Goal: Task Accomplishment & Management: Manage account settings

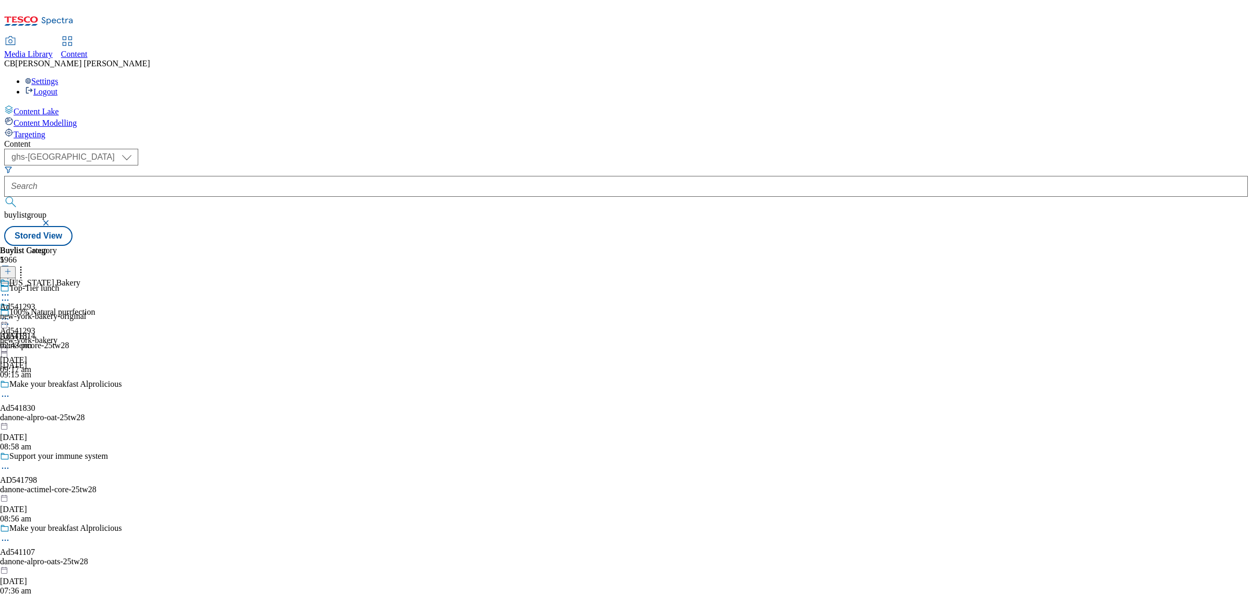
select select "ghs-uk"
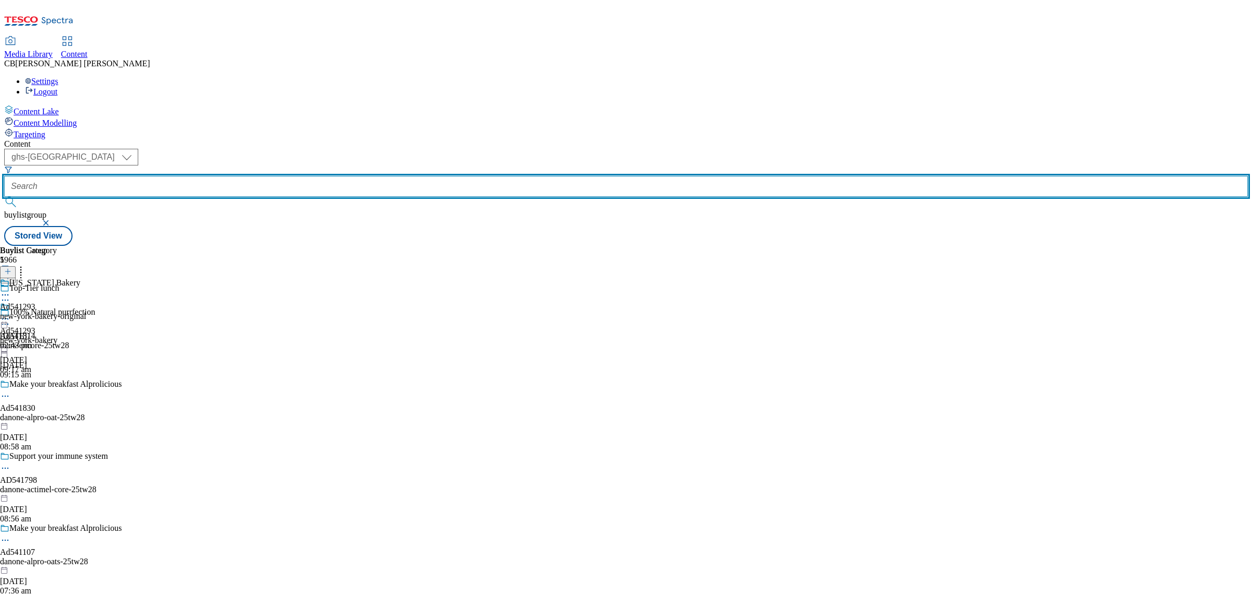
click at [250, 176] on input "text" at bounding box center [626, 186] width 1244 height 21
paste input "23tw38-aveeno-tabbed"
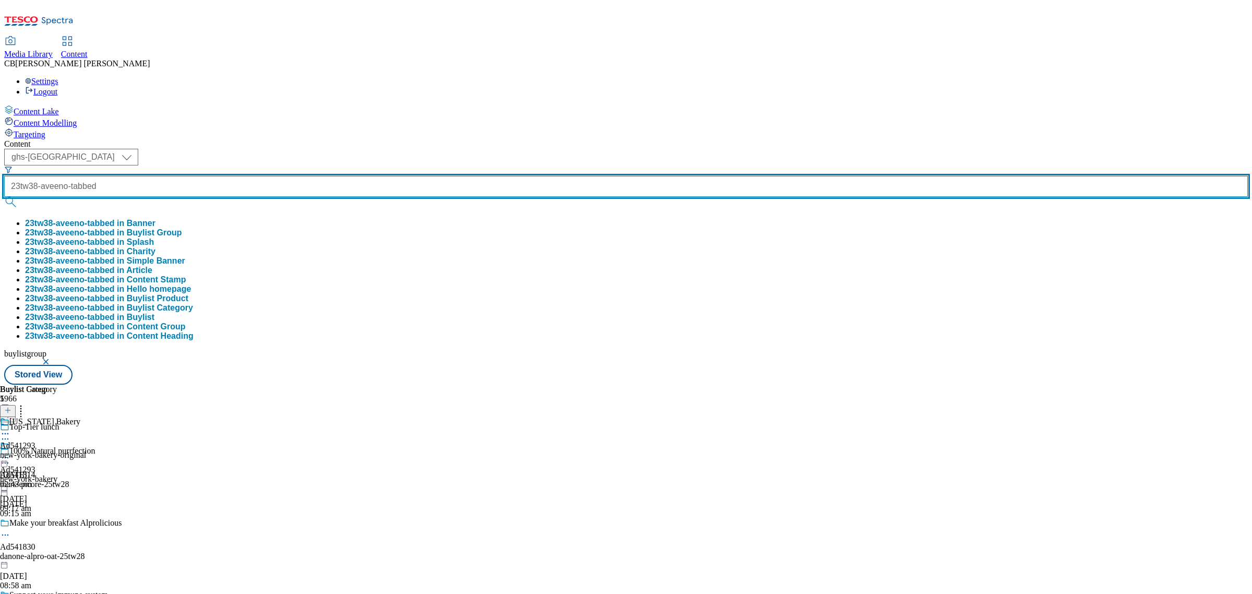
type input "23tw38-aveeno-tabbed"
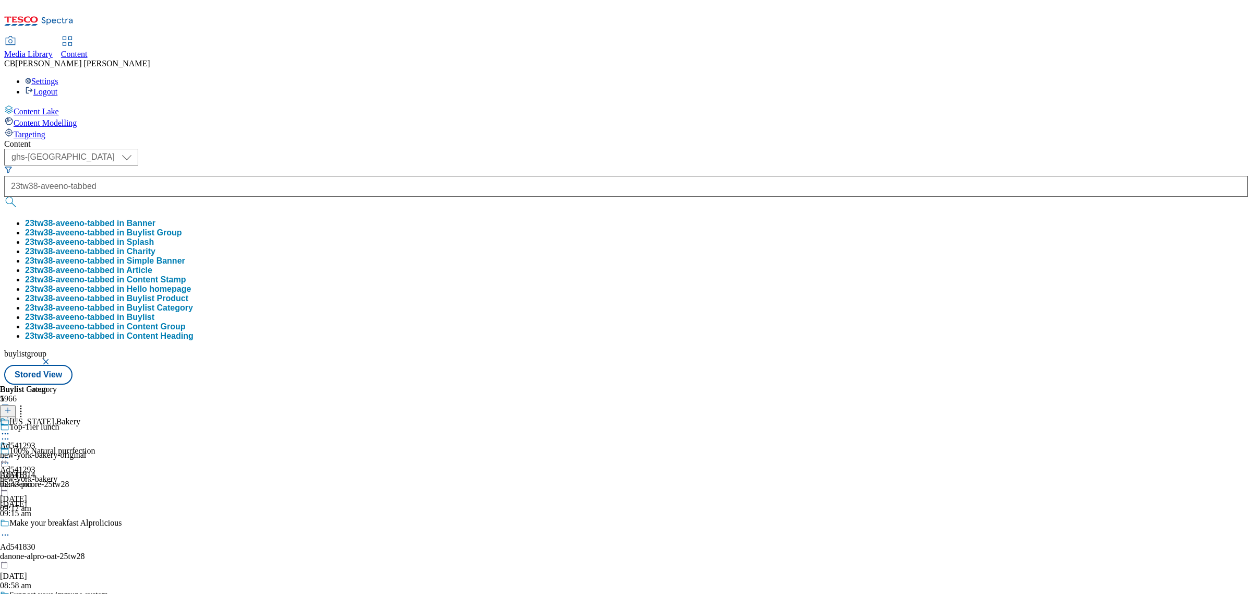
click at [182, 228] on button "23tw38-aveeno-tabbed in Buylist Group" at bounding box center [103, 232] width 157 height 9
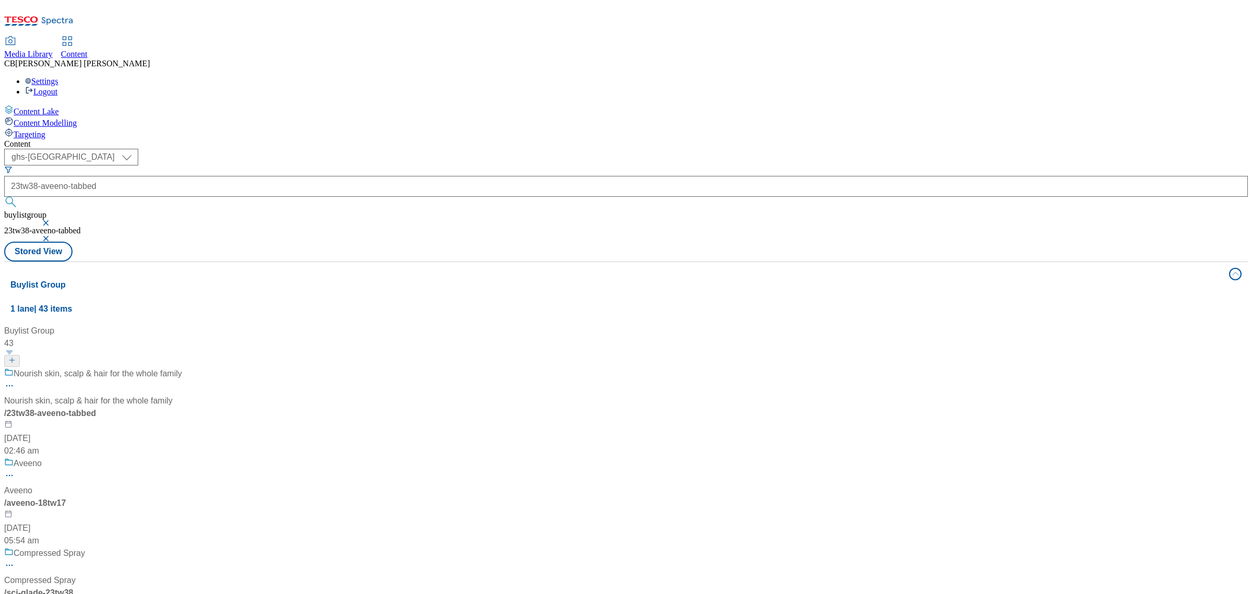
click at [182, 367] on div "Nourish skin, scalp & hair for the whole family Nourish skin, scalp & hair for …" at bounding box center [93, 412] width 178 height 90
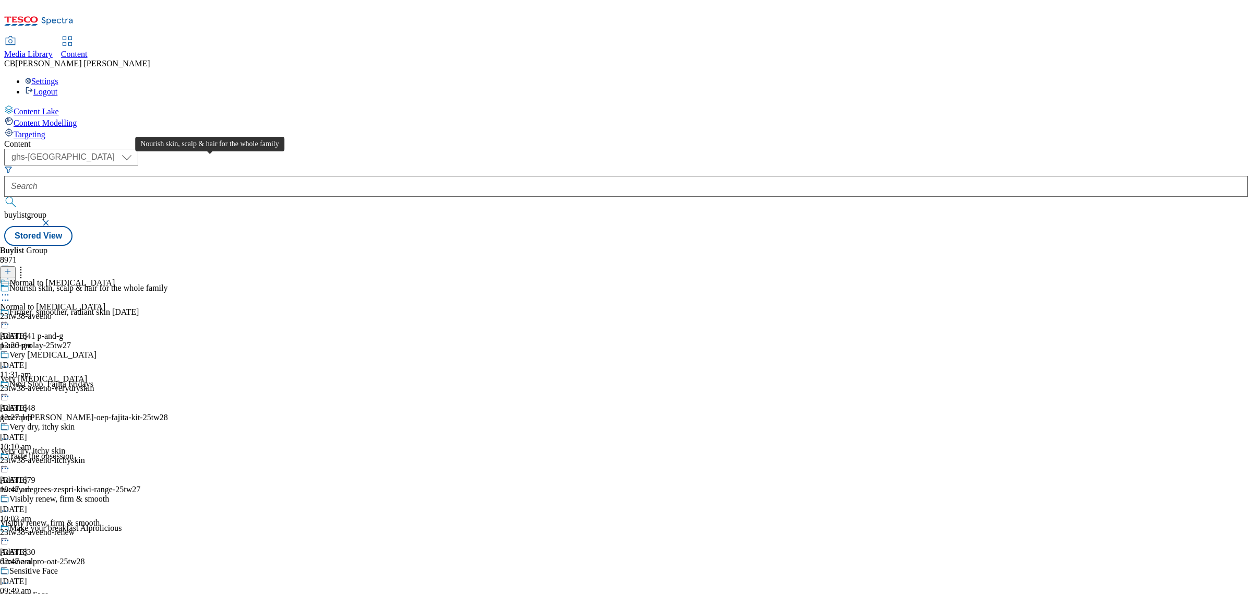
click at [168, 283] on span "Nourish skin, scalp & hair for the whole family" at bounding box center [88, 288] width 159 height 11
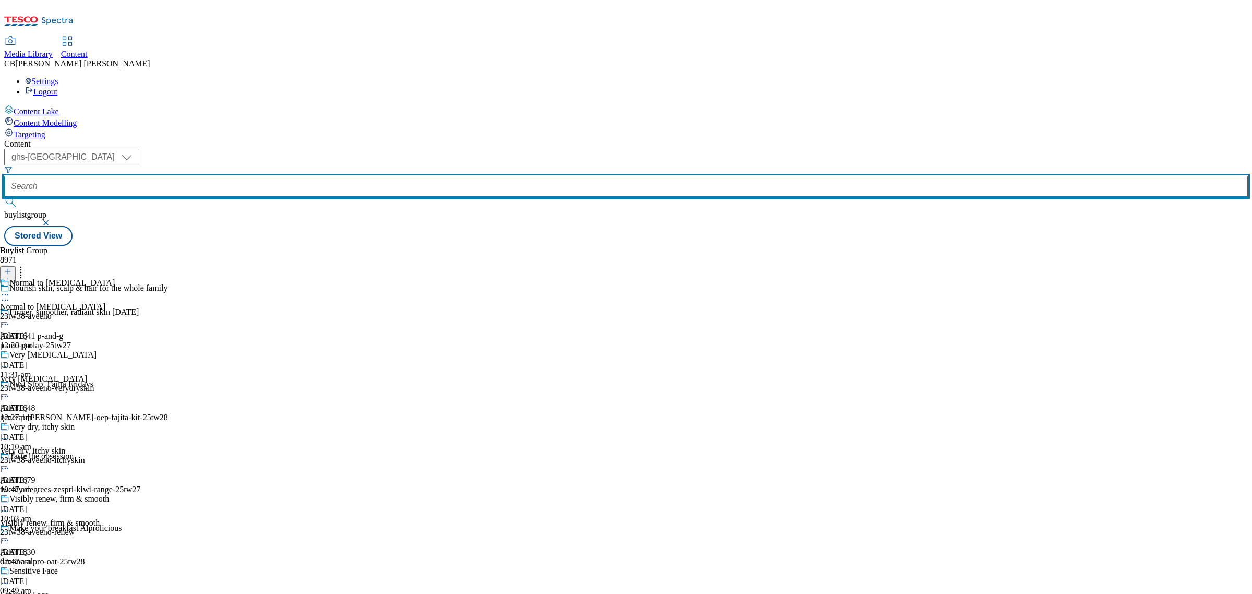
click at [242, 176] on input "text" at bounding box center [626, 186] width 1244 height 21
paste input "23tw38-aveeno-tabbed"
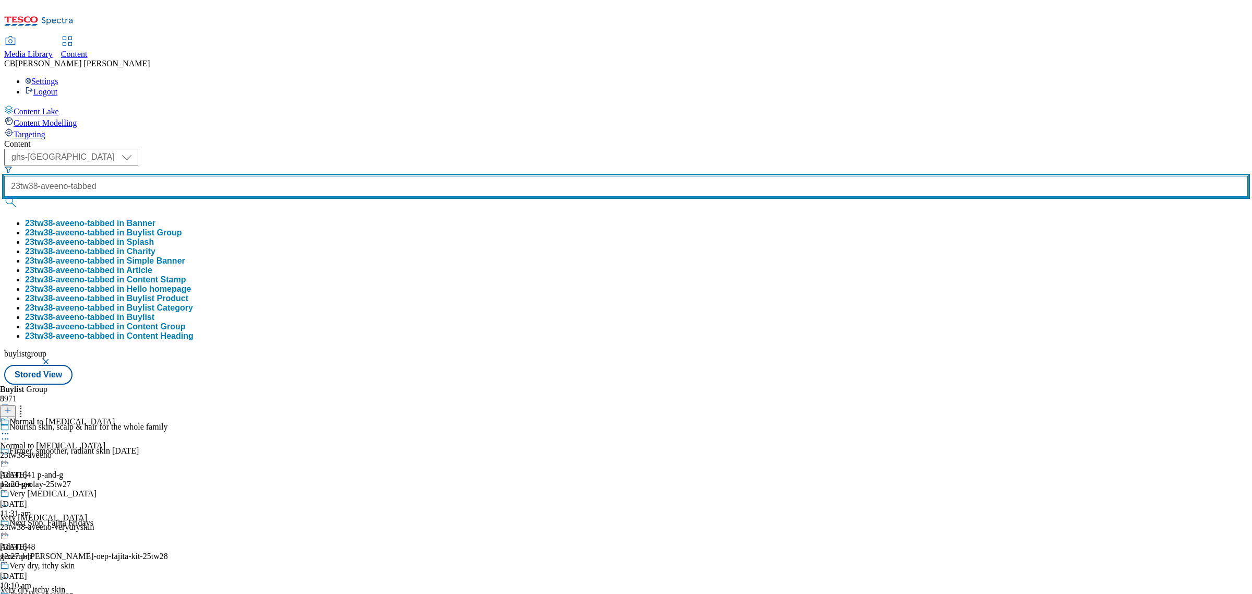
scroll to position [0, 1]
type input "23tw38-aveeno-tabbed"
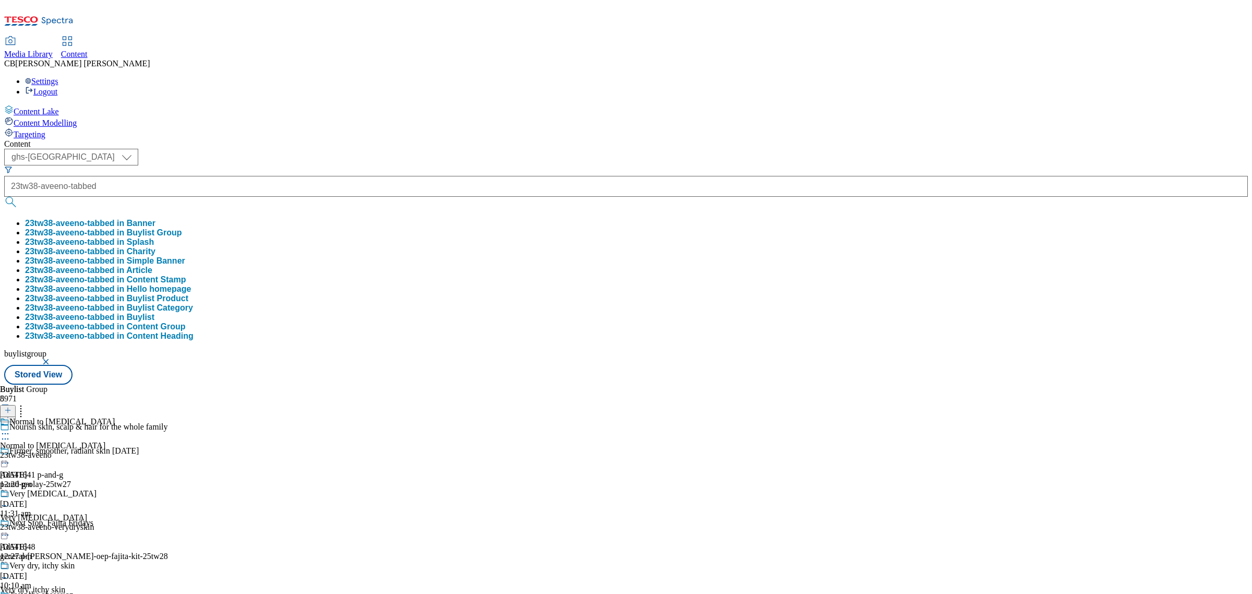
click at [182, 228] on button "23tw38-aveeno-tabbed in Buylist Group" at bounding box center [103, 232] width 157 height 9
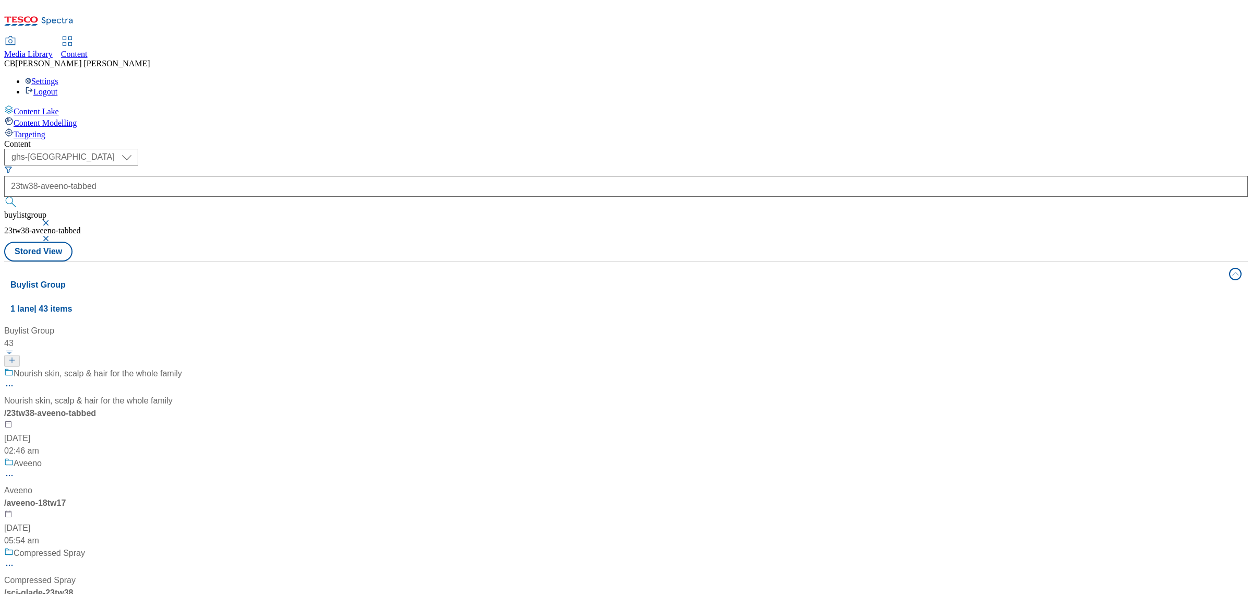
click at [182, 367] on div "Nourish skin, scalp & hair for the whole family Nourish skin, scalp & hair for …" at bounding box center [93, 412] width 178 height 90
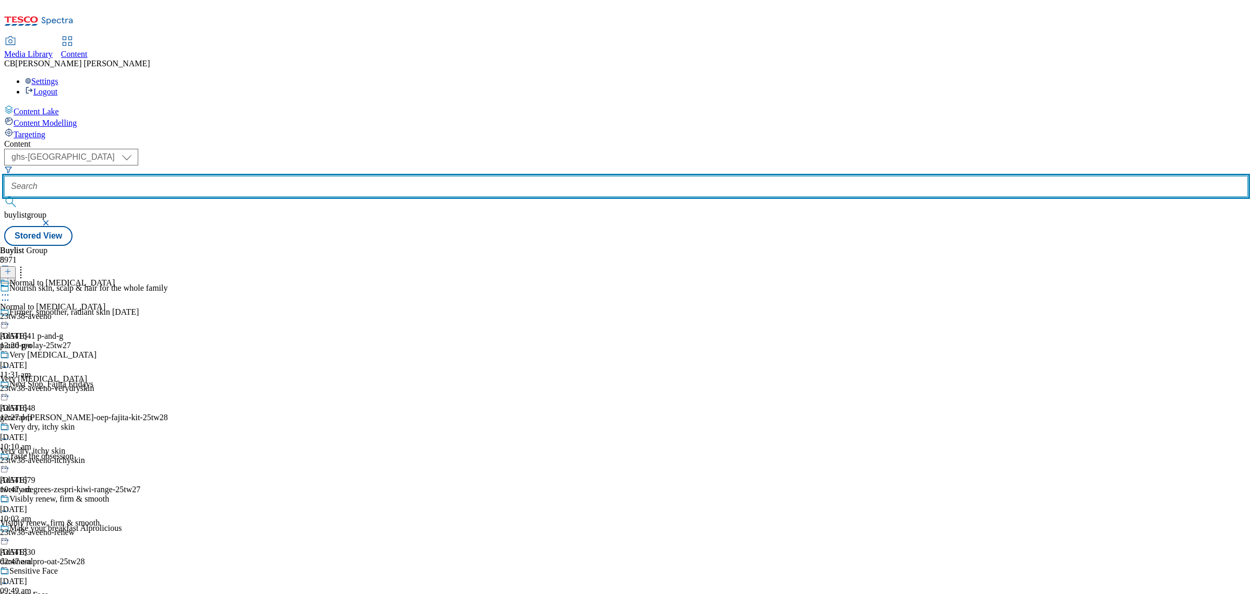
click at [249, 176] on input "text" at bounding box center [626, 186] width 1244 height 21
paste input "amt-fruit-jaffa-25tw25"
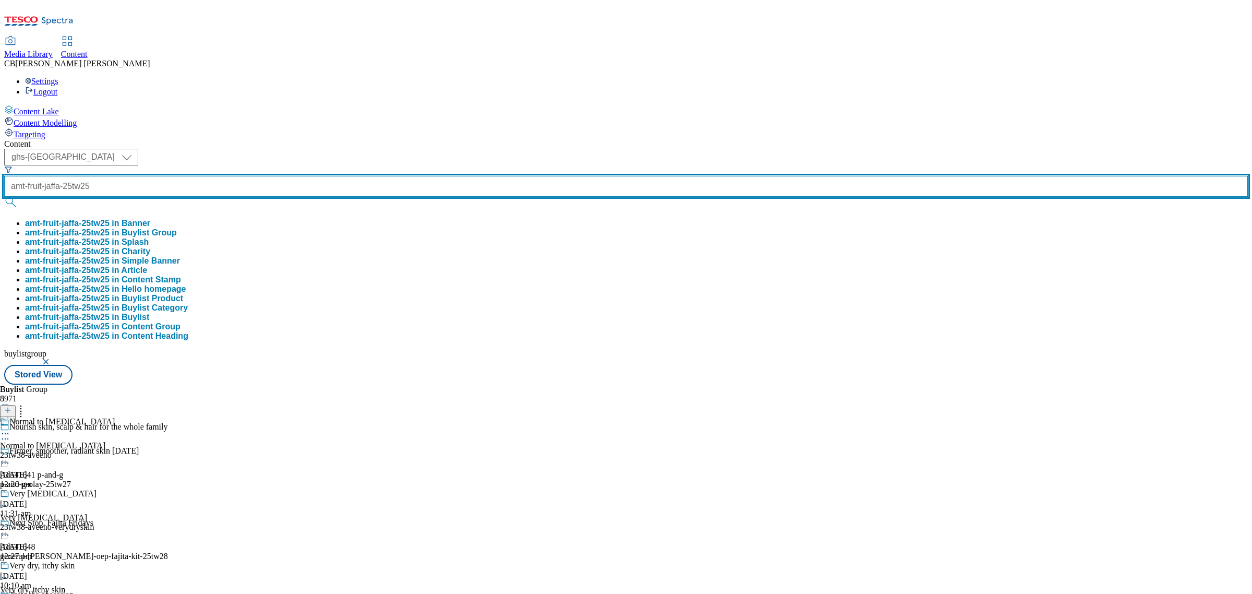
type input "amt-fruit-jaffa-25tw25"
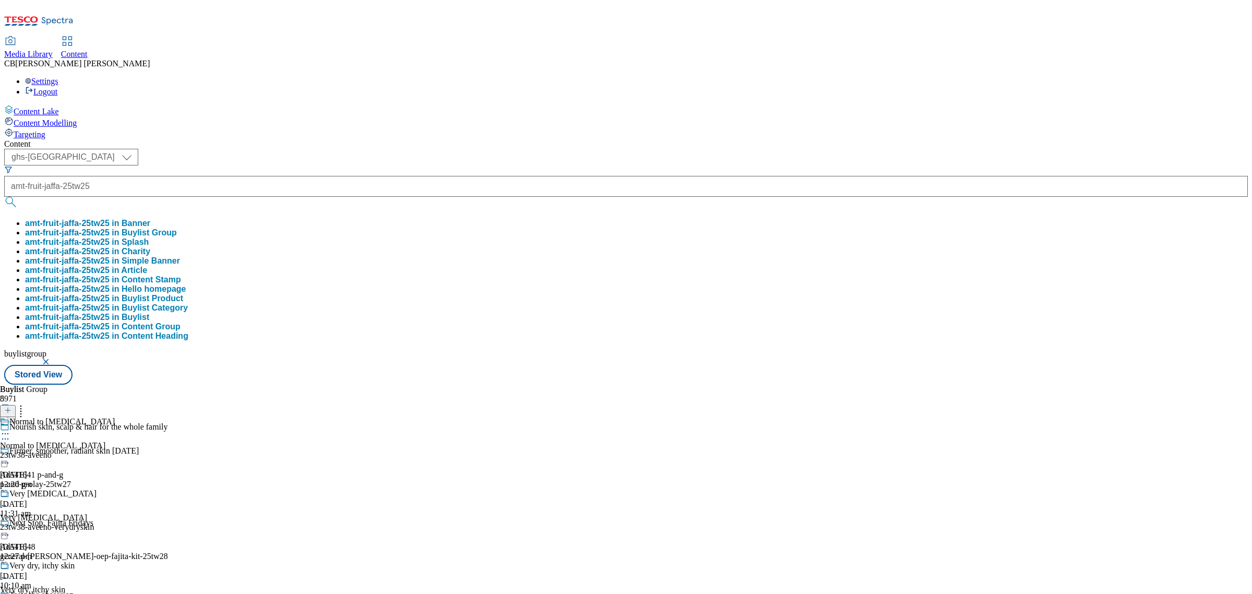
click at [177, 228] on button "amt-fruit-jaffa-25tw25 in Buylist Group" at bounding box center [101, 232] width 152 height 9
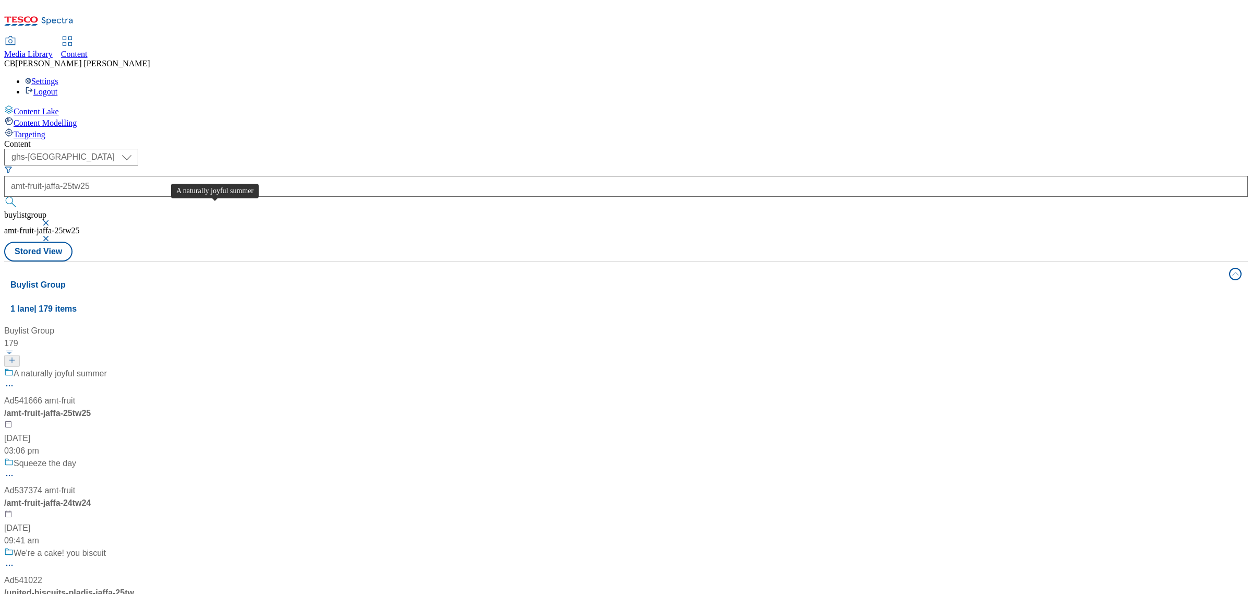
click at [207, 367] on div "A naturally joyful summer Ad541666 amt-fruit / amt-fruit-jaffa-25tw25 29 Jul 20…" at bounding box center [105, 412] width 202 height 90
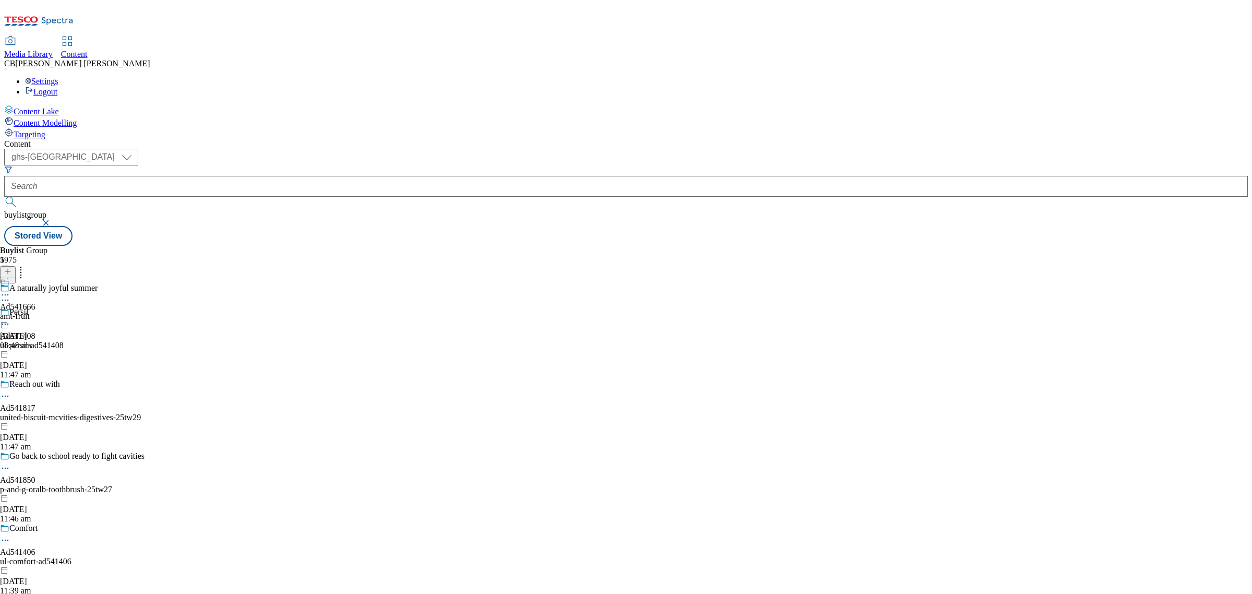
click at [10, 290] on icon at bounding box center [5, 295] width 10 height 10
click at [44, 313] on span "Edit" at bounding box center [38, 317] width 12 height 8
select select "tactical"
select select "supplier funded short term 1-3 weeks"
select select "dunnhumby"
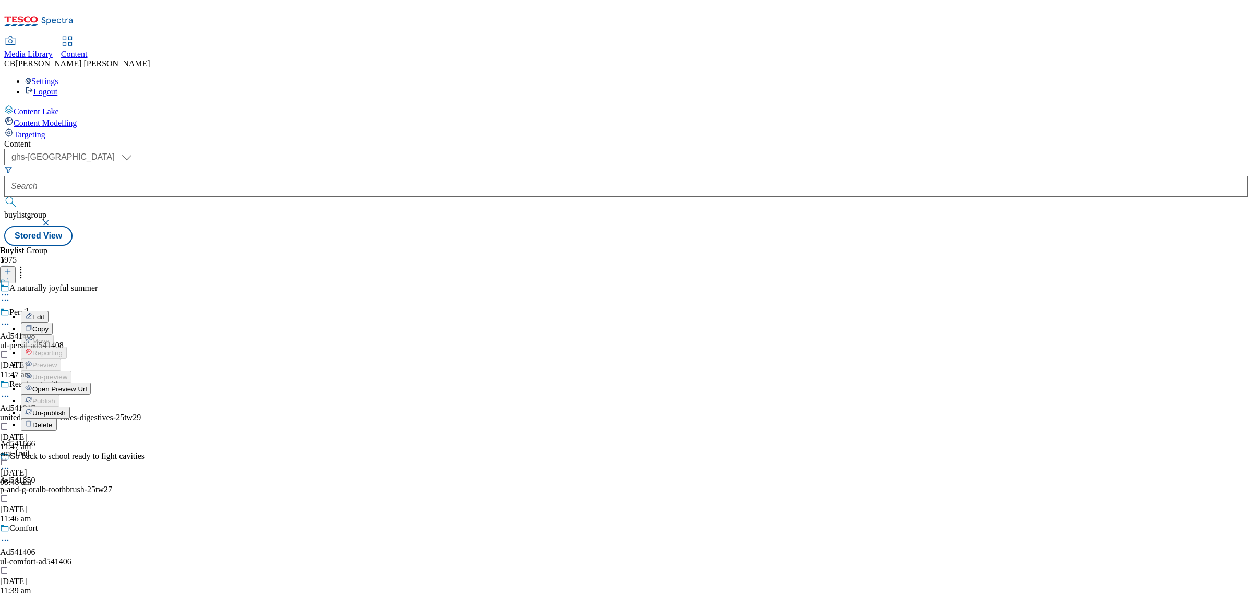
select select "Banner"
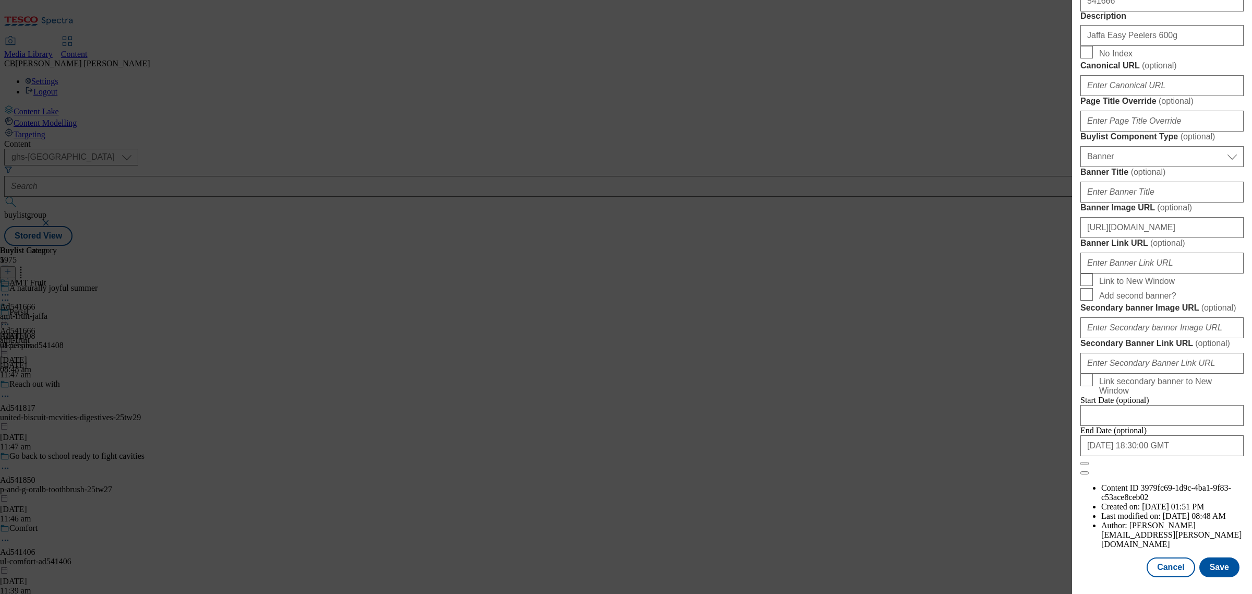
scroll to position [988, 0]
click at [1162, 557] on button "Cancel" at bounding box center [1171, 567] width 48 height 20
select select "tactical"
select select "supplier funded short term 1-3 weeks"
select select "dunnhumby"
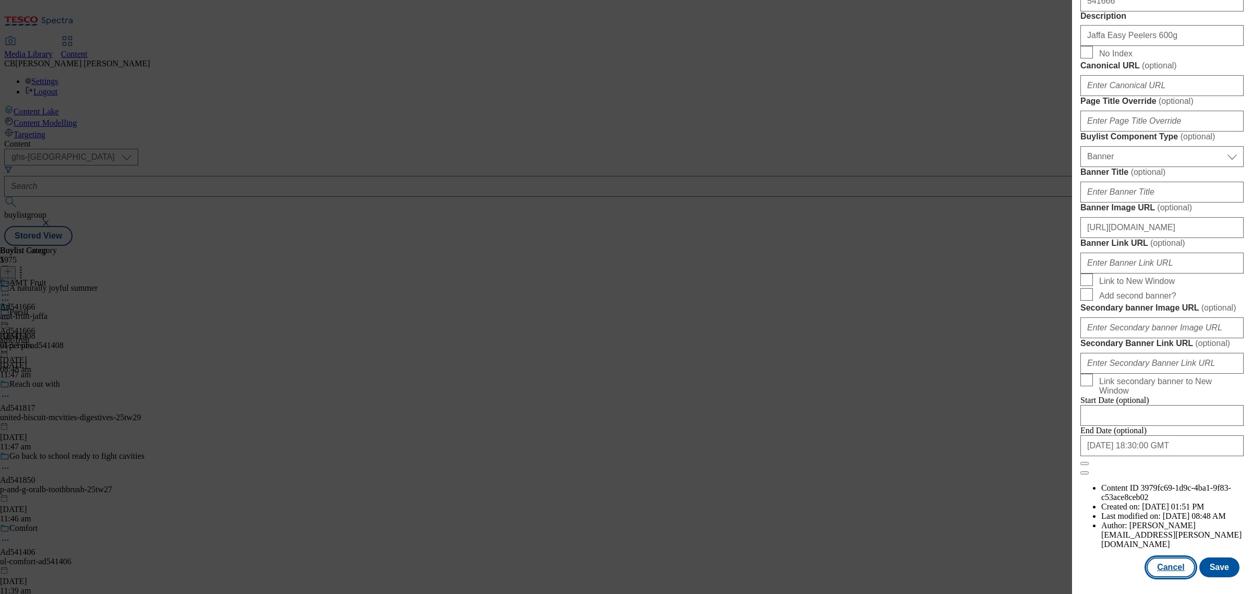
select select "Banner"
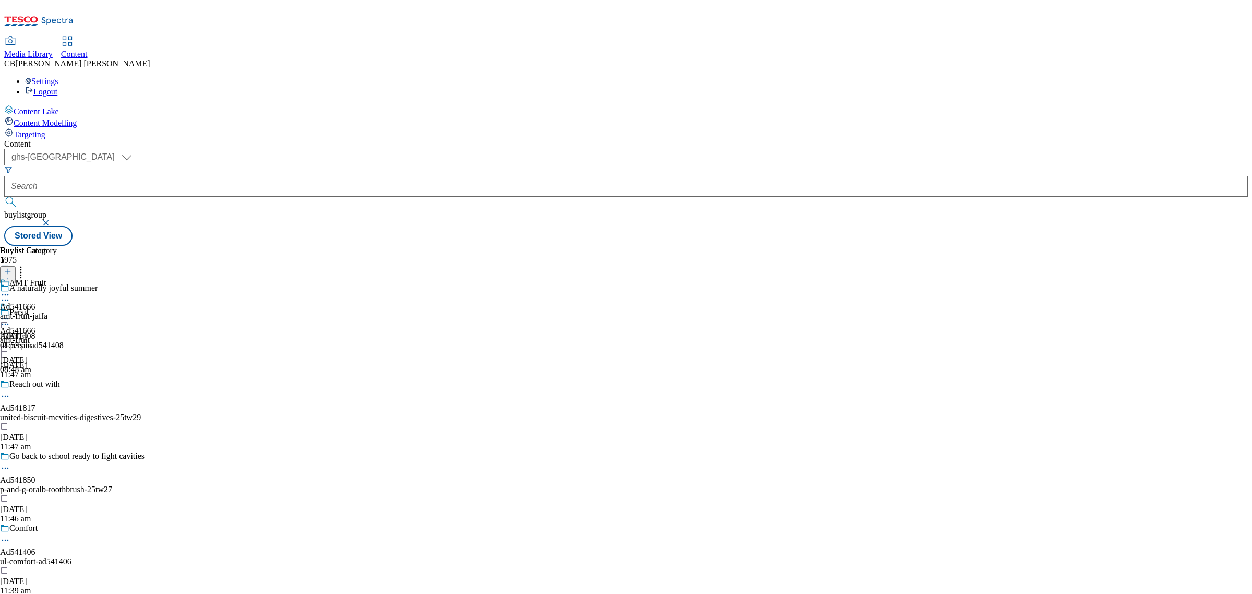
scroll to position [754, 0]
click at [10, 314] on icon at bounding box center [5, 319] width 10 height 10
click at [87, 409] on span "Open Preview Url" at bounding box center [59, 413] width 54 height 8
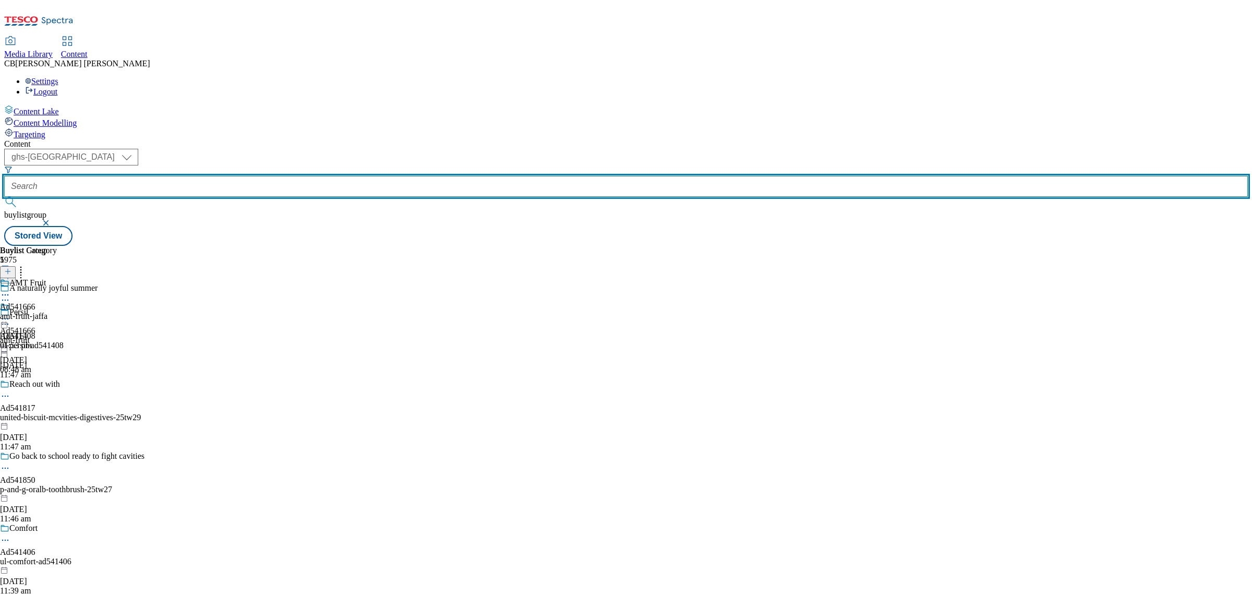
click at [251, 176] on input "text" at bounding box center [626, 186] width 1244 height 21
paste input "nestle-purina-one-hydralife-25tw26"
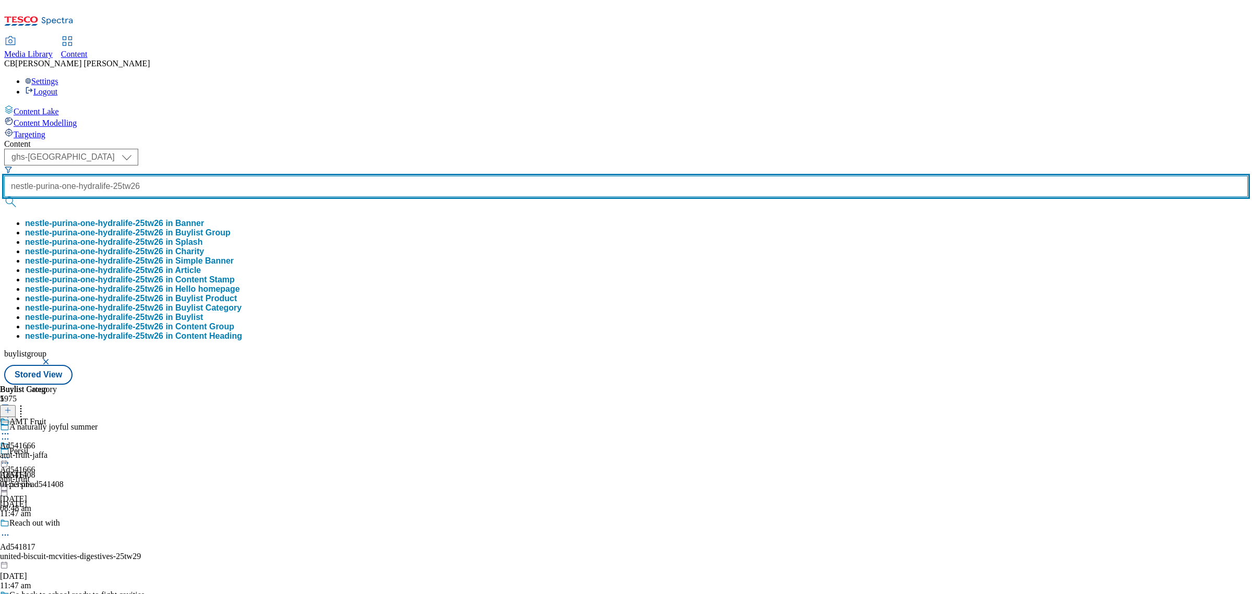
type input "nestle-purina-one-hydralife-25tw26"
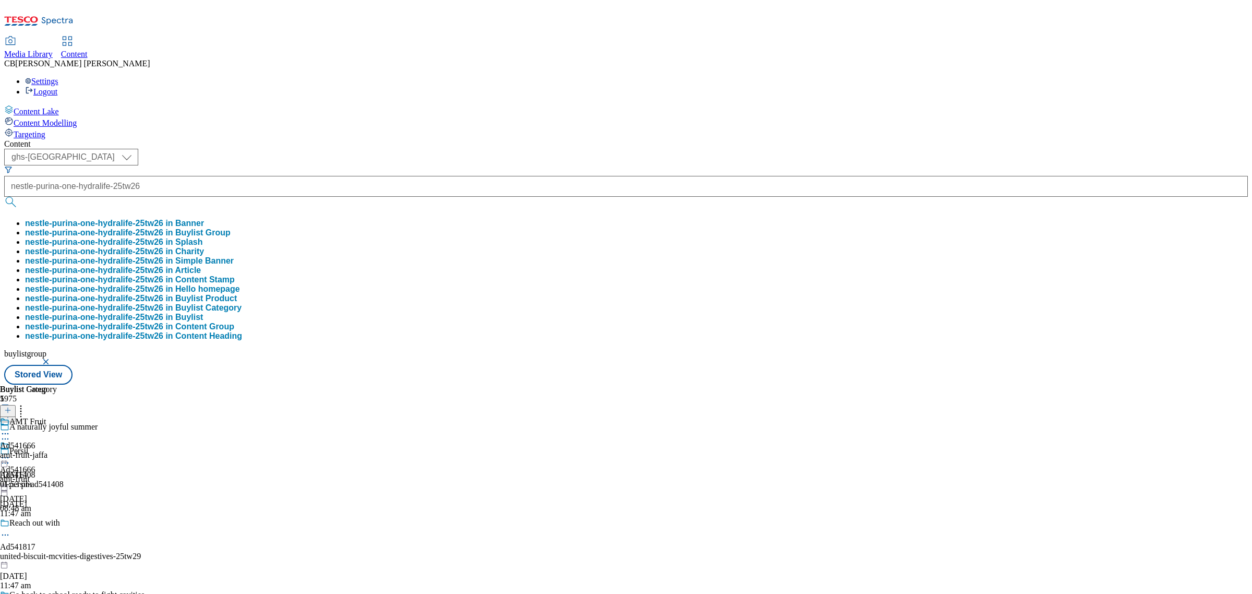
click at [231, 228] on button "nestle-purina-one-hydralife-25tw26 in Buylist Group" at bounding box center [128, 232] width 206 height 9
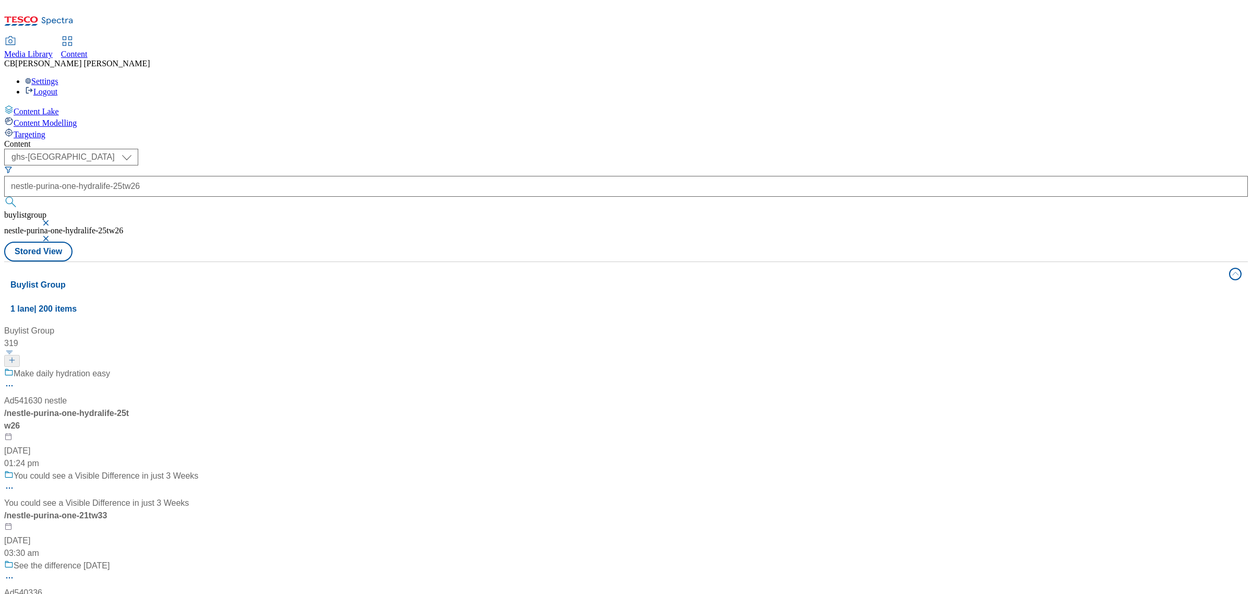
click at [198, 367] on div "Make daily hydration easy Ad541630 nestle / nestle-purina-one-hydralife-25tw26 …" at bounding box center [101, 418] width 194 height 102
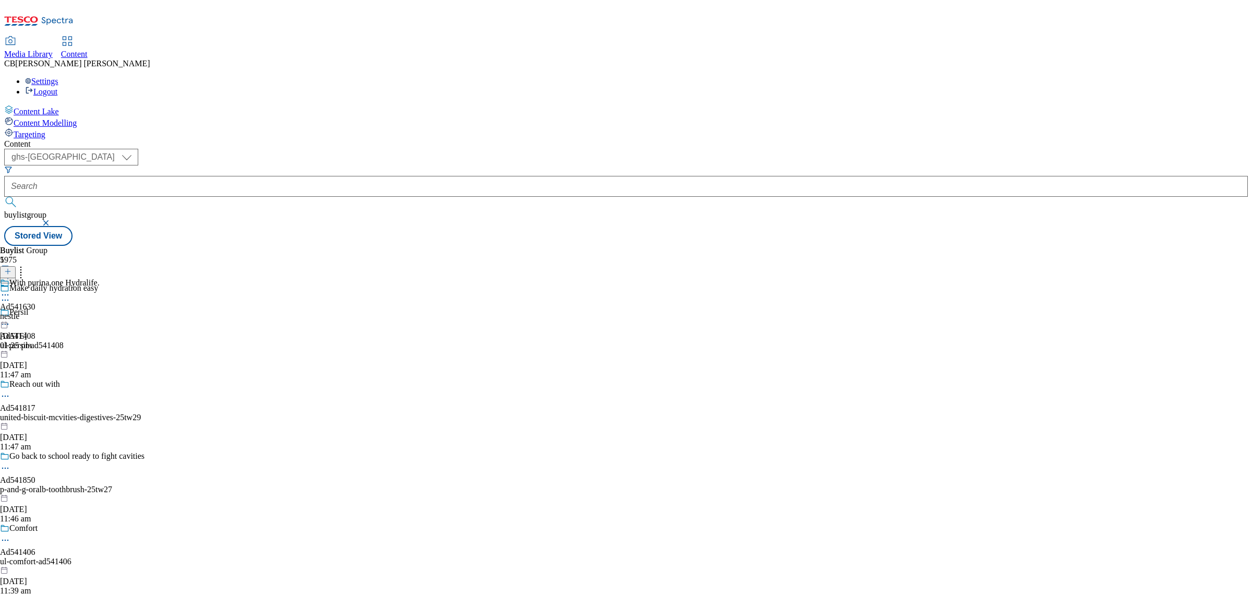
click at [10, 290] on icon at bounding box center [5, 295] width 10 height 10
click at [44, 313] on span "Edit" at bounding box center [38, 317] width 12 height 8
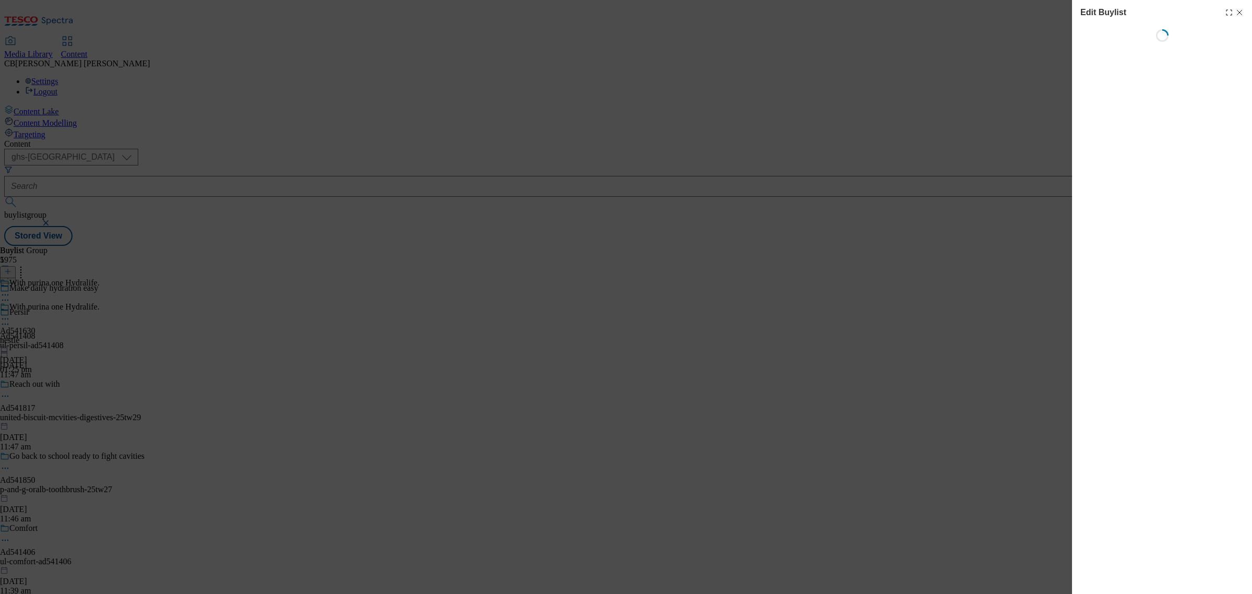
select select "tactical"
select select "supplier funded short term 1-3 weeks"
select select "dunnhumby"
select select "Banner"
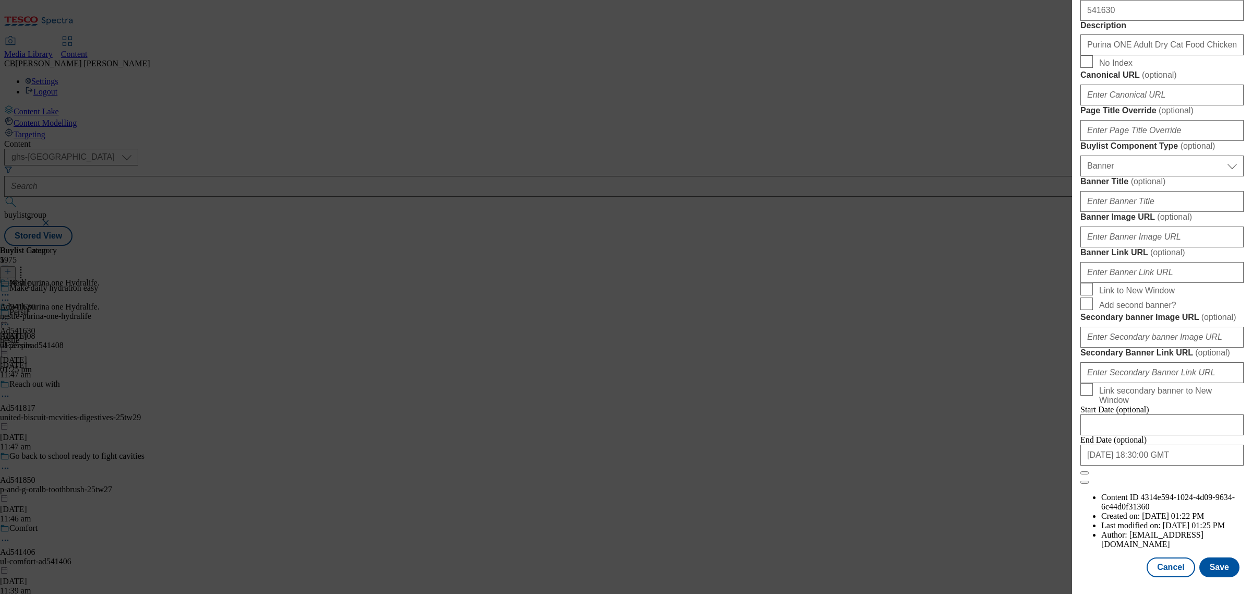
scroll to position [857, 0]
click at [1154, 247] on input "Banner Image URL ( optional )" at bounding box center [1161, 236] width 163 height 21
paste input "https://digitalcontent.api.tesco.com/v2/media/ghs-mktg/c1826eea-3936-4f3d-b117-…"
type input "https://digitalcontent.api.tesco.com/v2/media/ghs-mktg/c1826eea-3936-4f3d-b117-…"
click at [1200, 222] on label "Banner Image URL ( optional )" at bounding box center [1161, 217] width 163 height 10
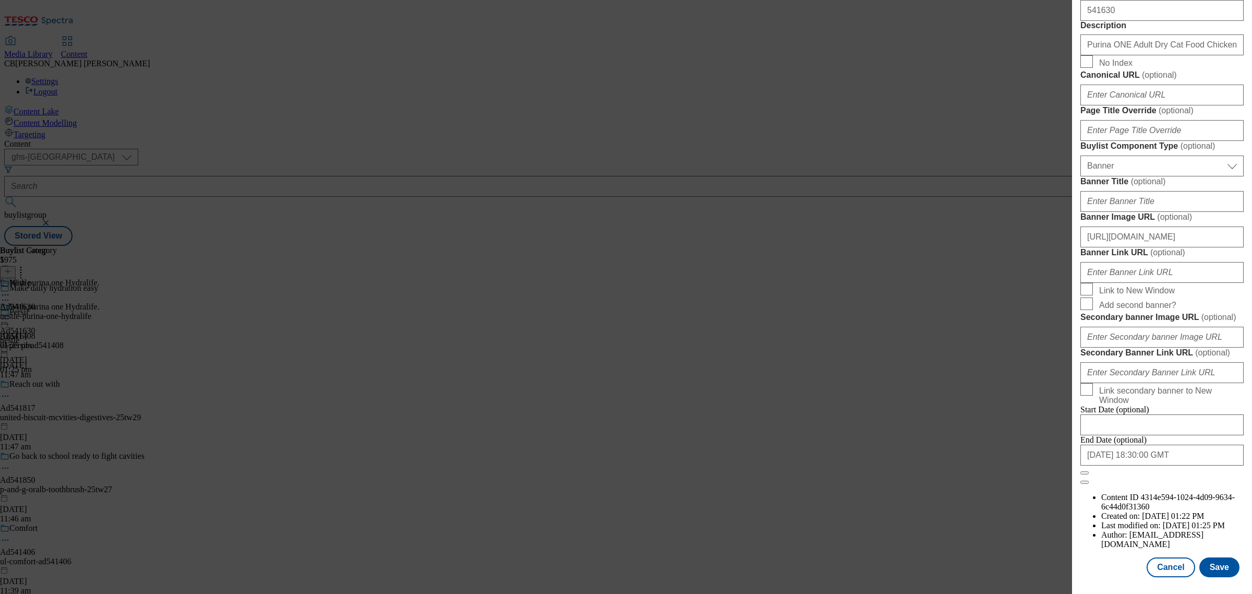
click at [1200, 247] on input "https://digitalcontent.api.tesco.com/v2/media/ghs-mktg/c1826eea-3936-4f3d-b117-…" at bounding box center [1161, 236] width 163 height 21
click at [1216, 557] on button "Save" at bounding box center [1219, 567] width 40 height 20
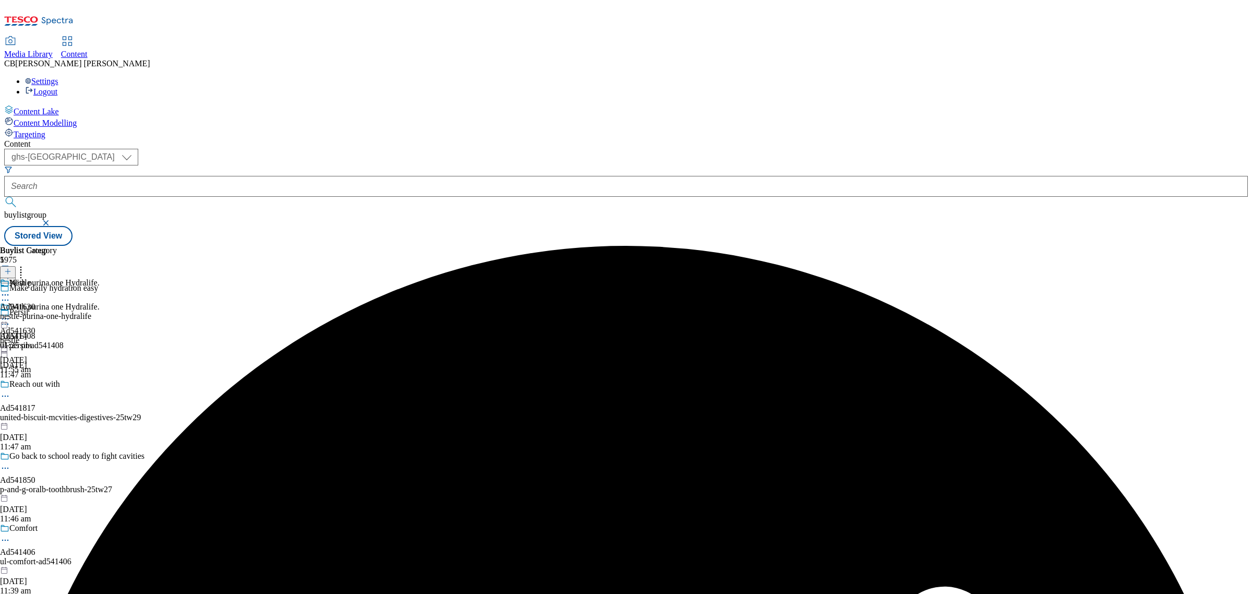
click at [10, 314] on icon at bounding box center [5, 319] width 10 height 10
click at [57, 385] on span "Preview" at bounding box center [44, 389] width 25 height 8
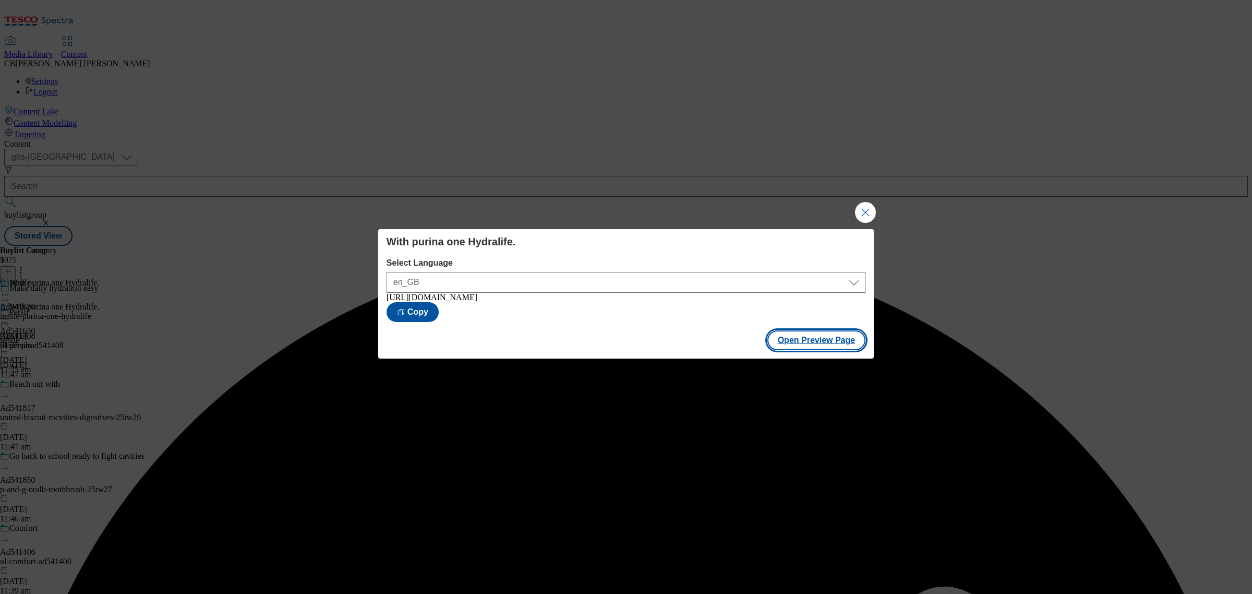
click at [823, 347] on button "Open Preview Page" at bounding box center [816, 340] width 99 height 20
click at [870, 205] on button "Close Modal" at bounding box center [865, 212] width 21 height 21
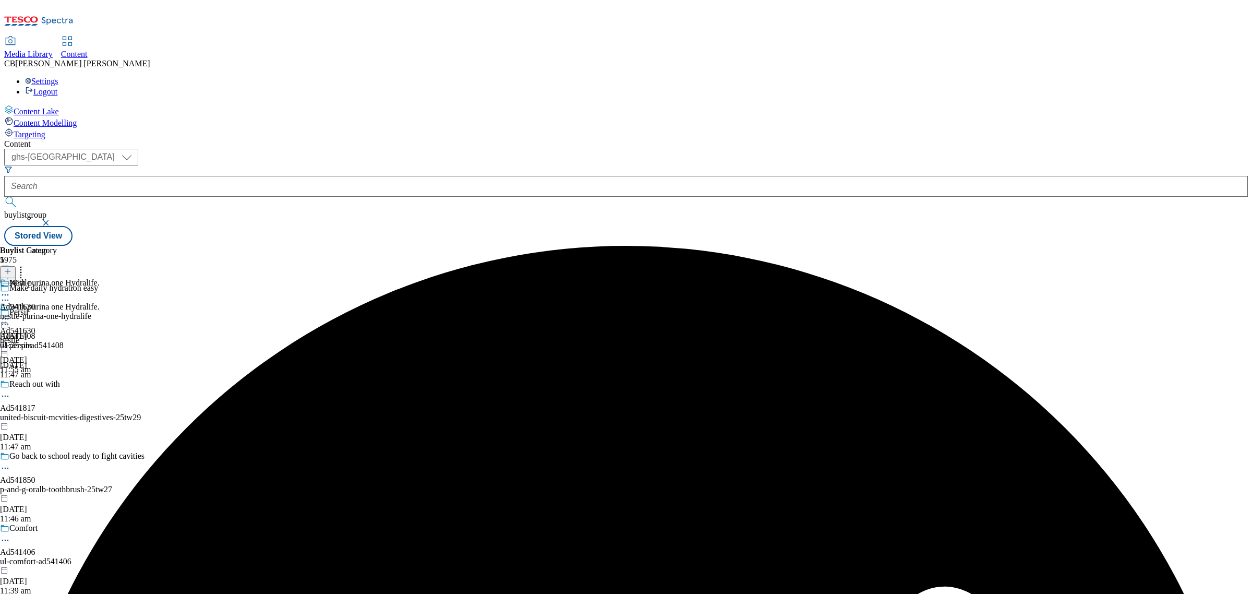
click at [10, 314] on icon at bounding box center [5, 319] width 10 height 10
click at [55, 421] on span "Publish" at bounding box center [43, 425] width 23 height 8
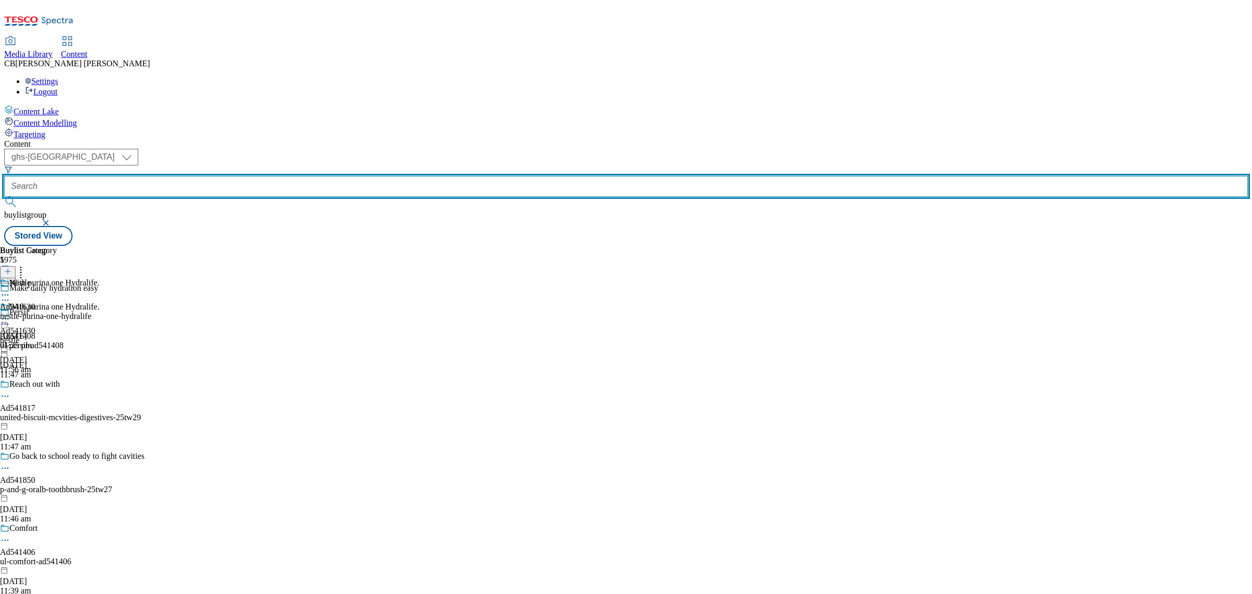
click at [248, 176] on input "text" at bounding box center [626, 186] width 1244 height 21
paste input "ul-comfort-ad541406"
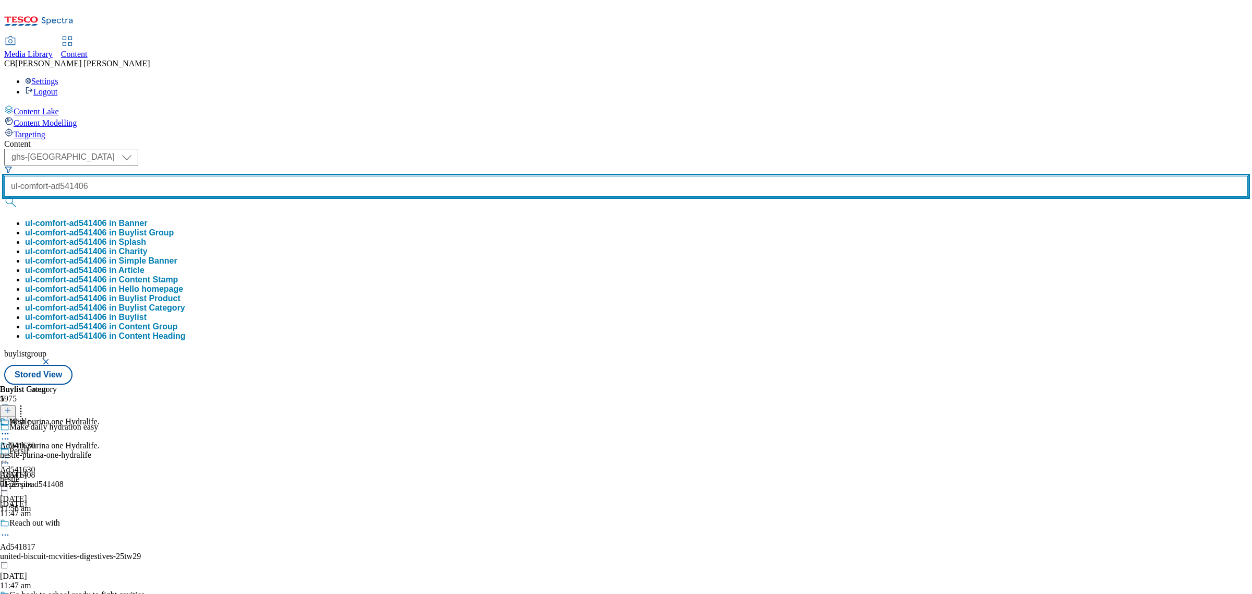
type input "ul-comfort-ad541406"
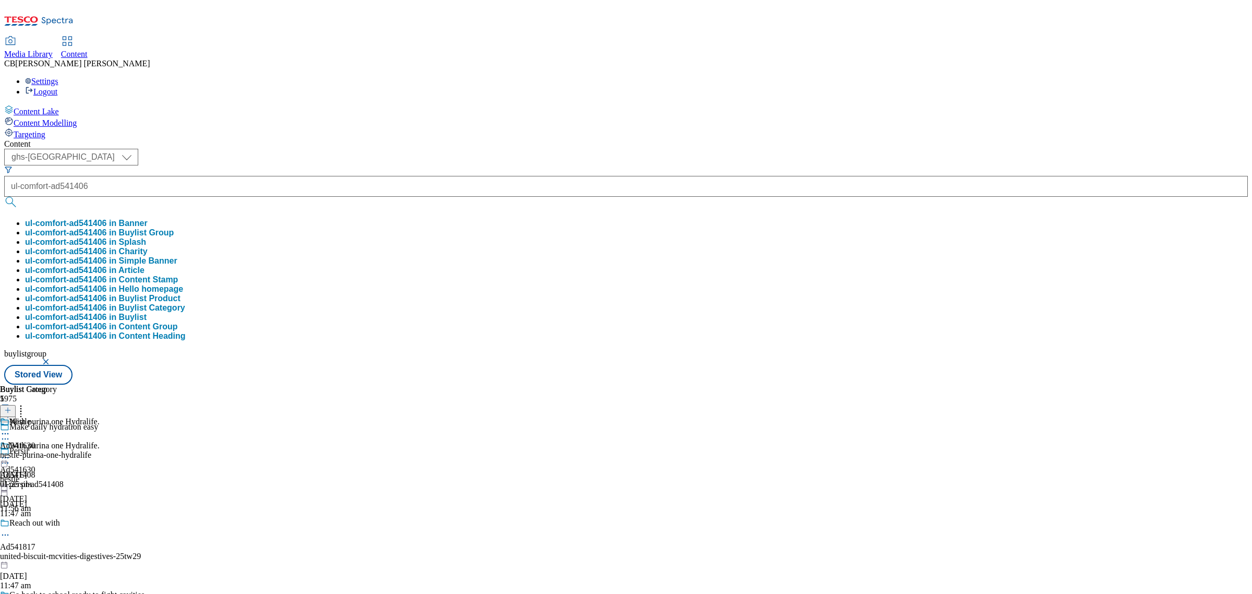
click at [174, 228] on button "ul-comfort-ad541406 in Buylist Group" at bounding box center [99, 232] width 149 height 9
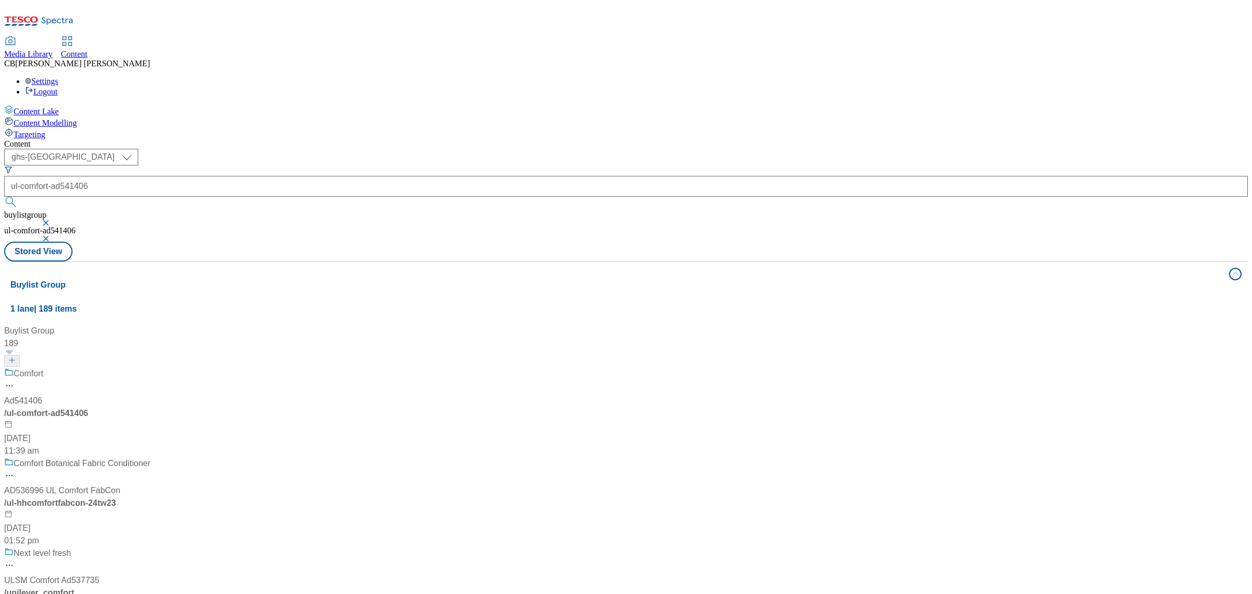
click at [183, 367] on div "Comfort Ad541406 / ul-comfort-ad541406 18 Aug 2025 11:39 am" at bounding box center [93, 412] width 178 height 90
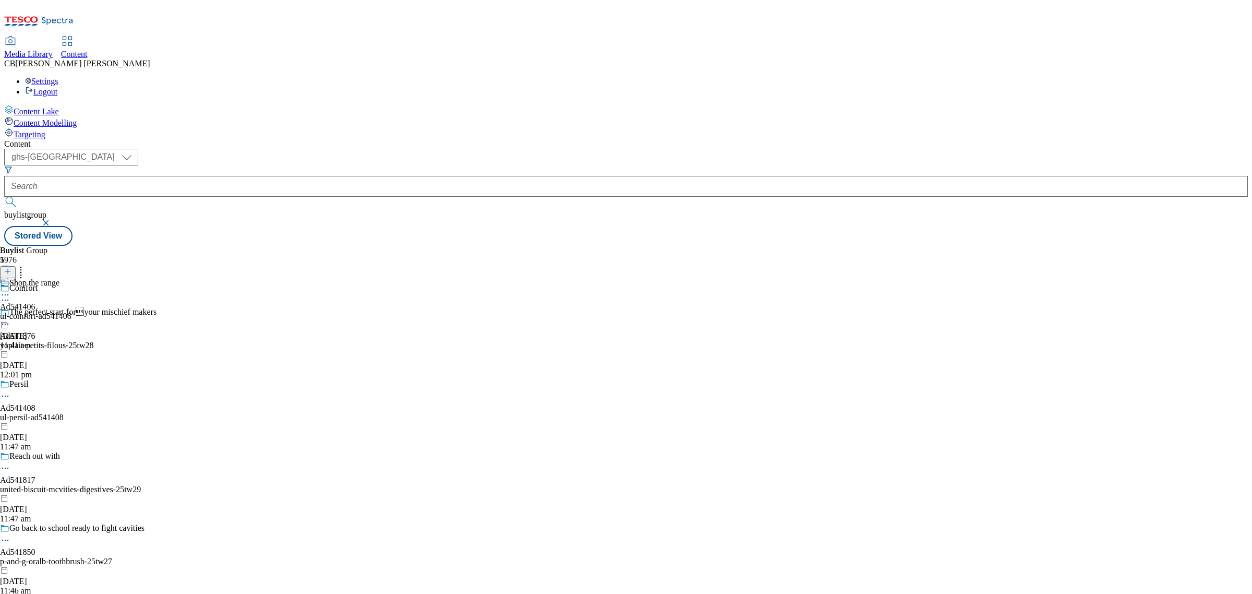
click at [10, 290] on icon at bounding box center [5, 295] width 10 height 10
click at [49, 310] on button "Edit" at bounding box center [35, 316] width 28 height 12
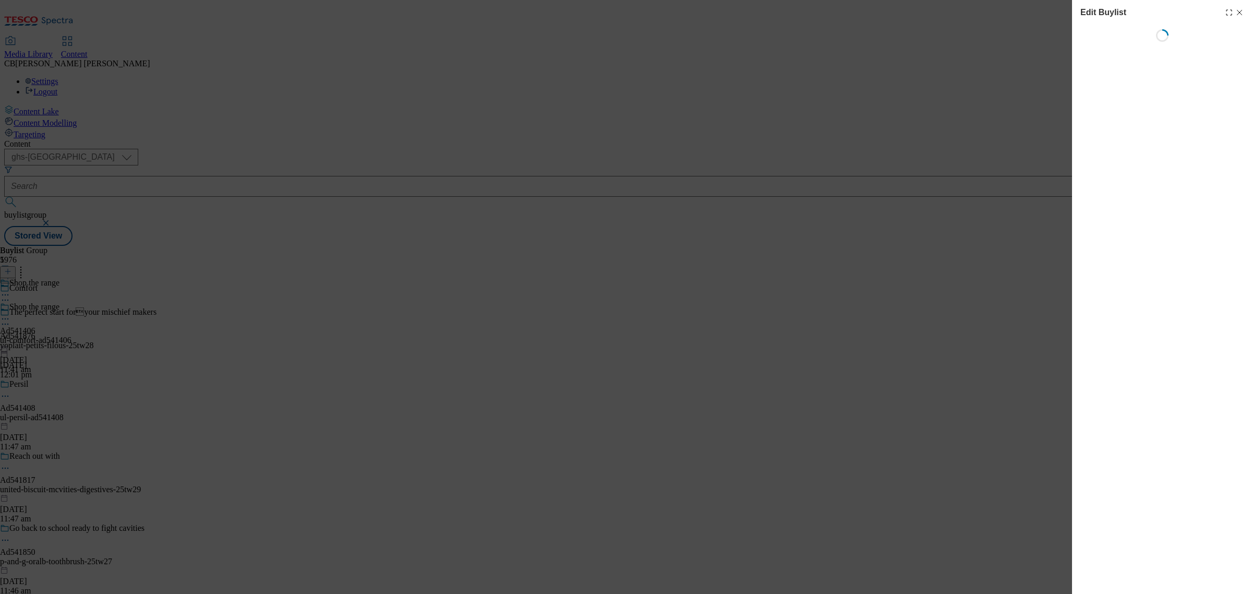
select select "tactical"
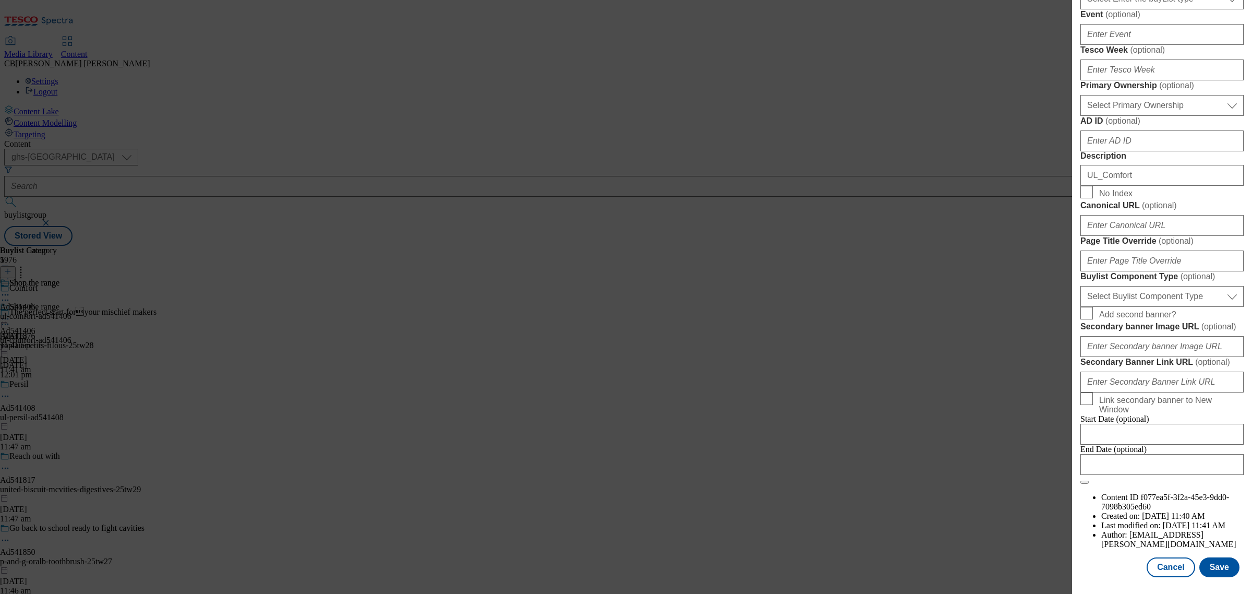
scroll to position [800, 0]
click at [1154, 286] on select "Select Buylist Component Type Banner Competition Header Meal" at bounding box center [1161, 296] width 163 height 21
select select "Banner"
click at [1080, 286] on select "Select Buylist Component Type Banner Competition Header Meal" at bounding box center [1161, 296] width 163 height 21
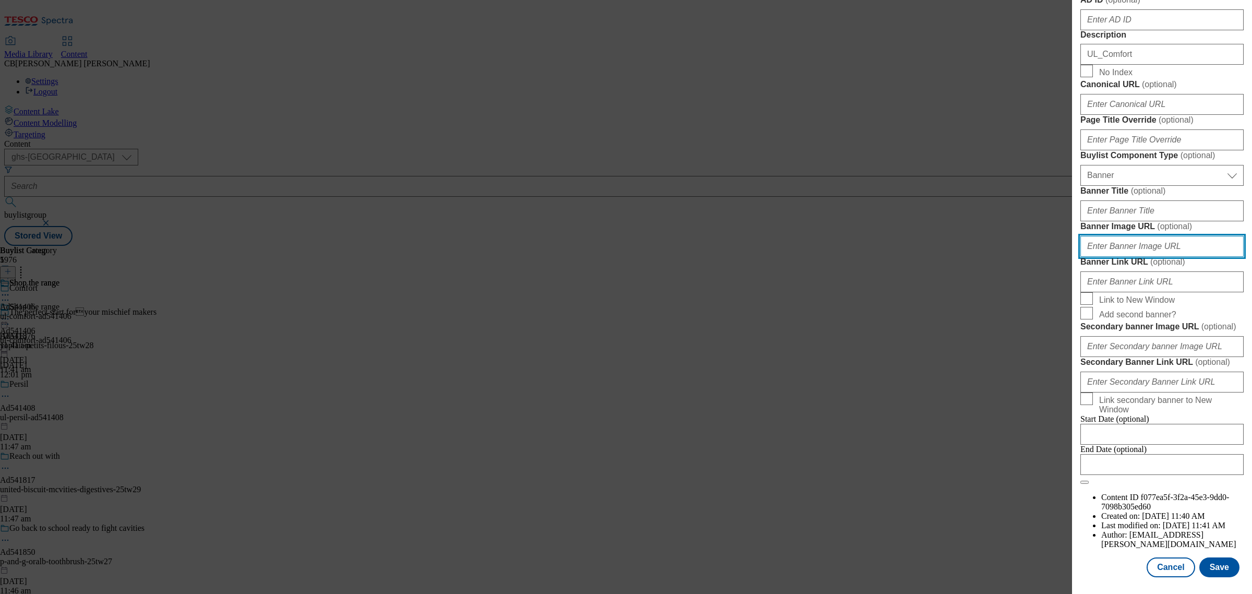
click at [1155, 257] on input "Banner Image URL ( optional )" at bounding box center [1161, 246] width 163 height 21
paste input "https://digitalcontent.api.tesco.com/v2/media/ghs-mktg/9d7961bc-e16c-44eb-bdcb-…"
type input "https://digitalcontent.api.tesco.com/v2/media/ghs-mktg/9d7961bc-e16c-44eb-bdcb-…"
click at [1188, 232] on label "Banner Image URL ( optional )" at bounding box center [1161, 226] width 163 height 10
click at [1188, 257] on input "https://digitalcontent.api.tesco.com/v2/media/ghs-mktg/9d7961bc-e16c-44eb-bdcb-…" at bounding box center [1161, 246] width 163 height 21
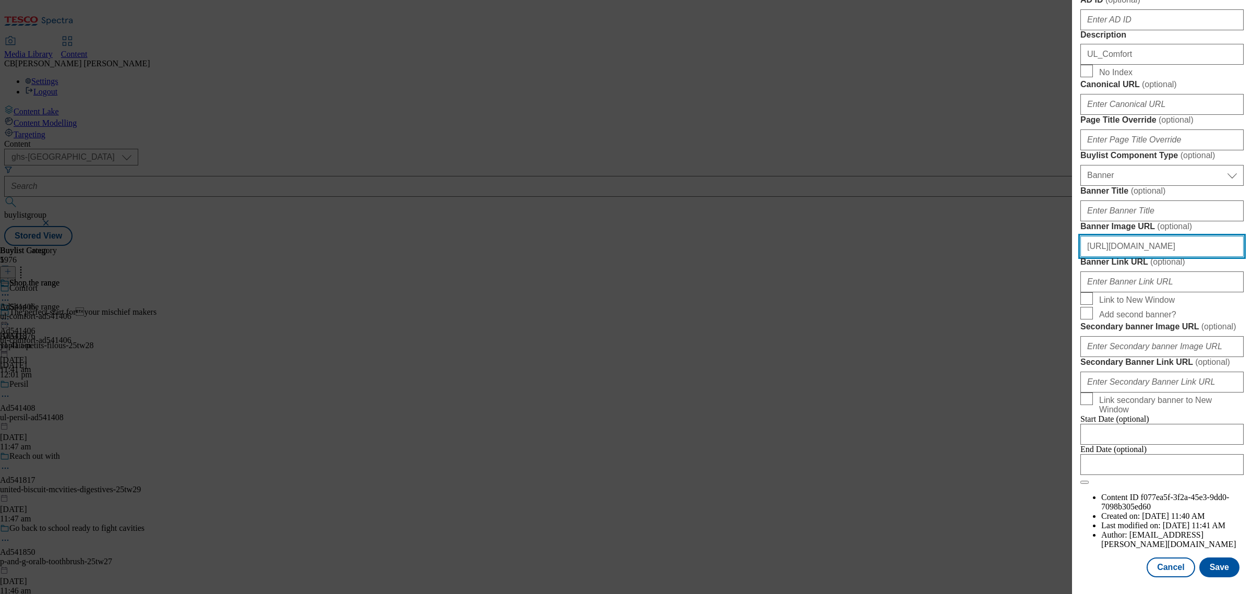
scroll to position [988, 0]
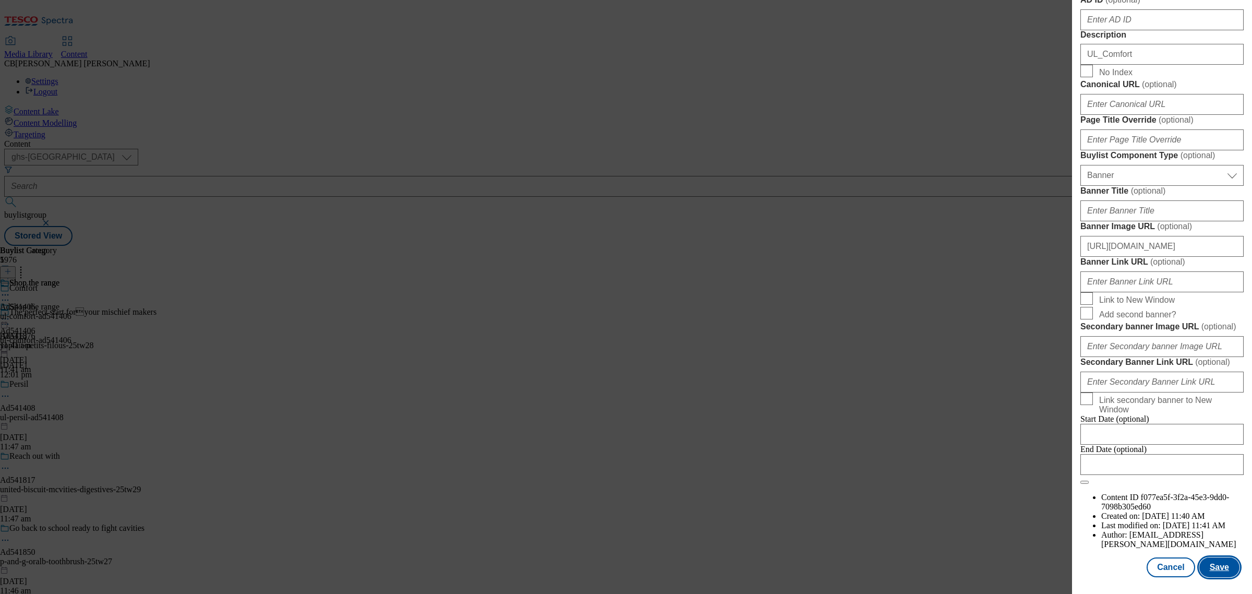
click at [1214, 557] on button "Save" at bounding box center [1219, 567] width 40 height 20
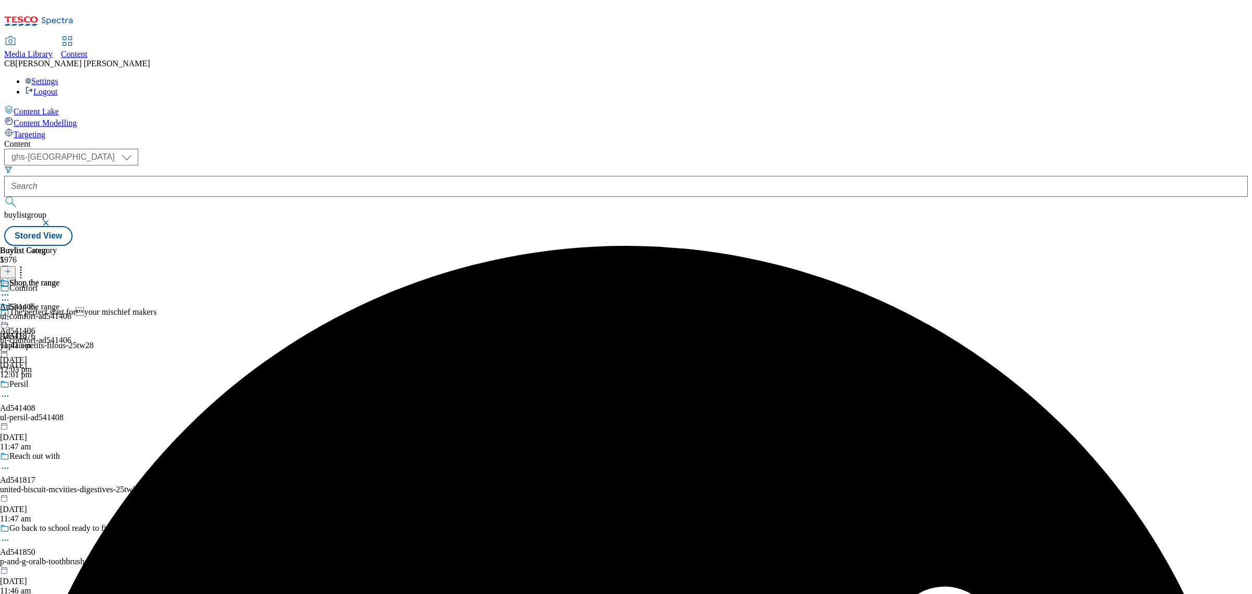
click at [10, 314] on icon at bounding box center [5, 319] width 10 height 10
click at [57, 385] on span "Preview" at bounding box center [44, 389] width 25 height 8
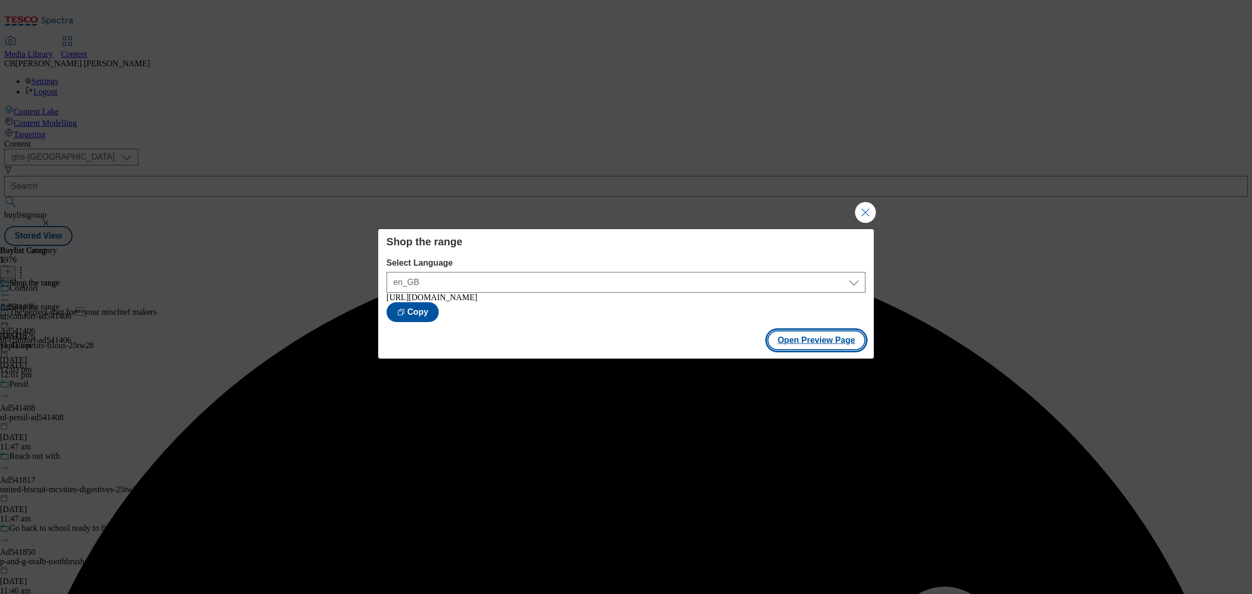
click at [847, 345] on button "Open Preview Page" at bounding box center [816, 340] width 99 height 20
click at [857, 214] on button "Close Modal" at bounding box center [865, 212] width 21 height 21
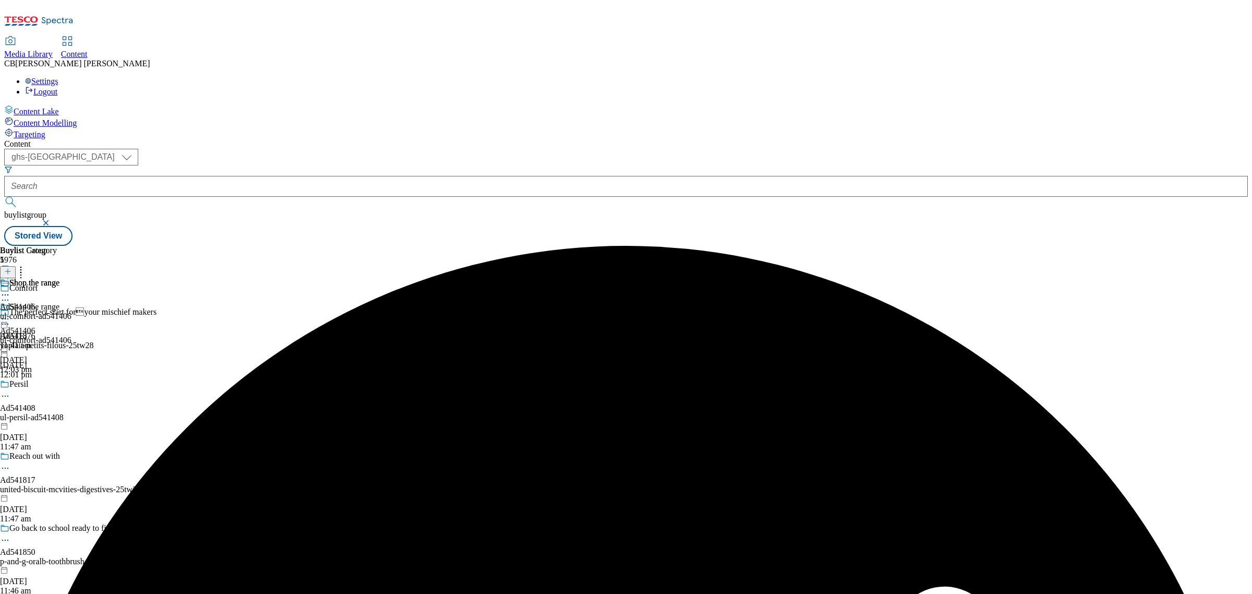
click at [10, 314] on icon at bounding box center [5, 319] width 10 height 10
click at [59, 418] on button "Publish" at bounding box center [40, 424] width 39 height 12
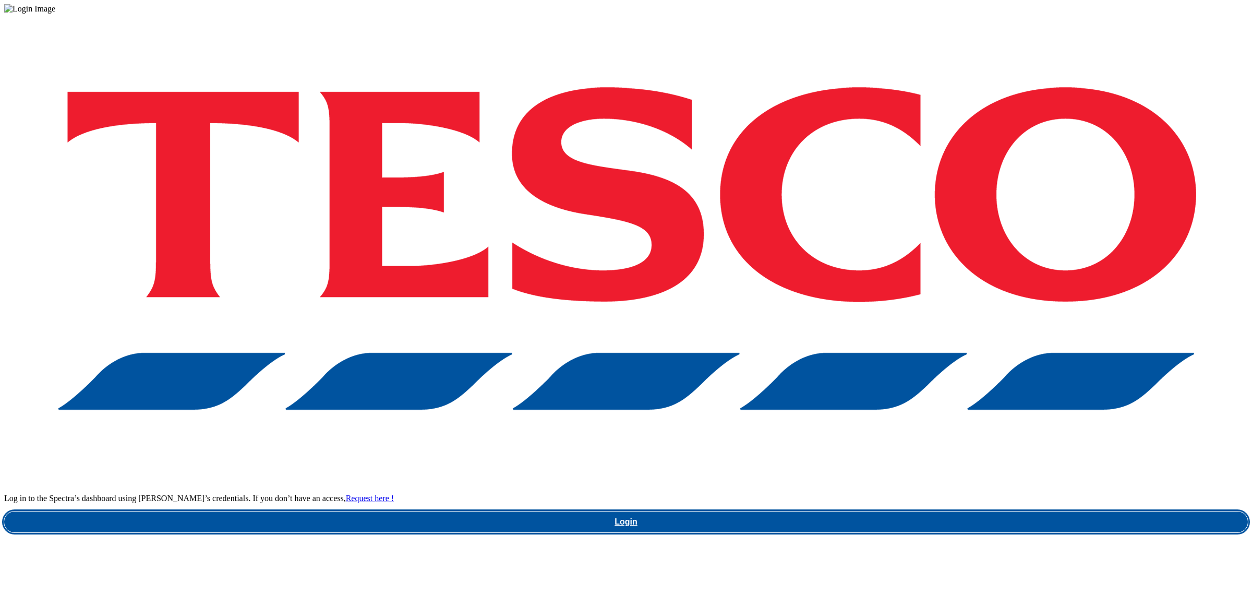
click at [966, 511] on link "Login" at bounding box center [626, 521] width 1244 height 21
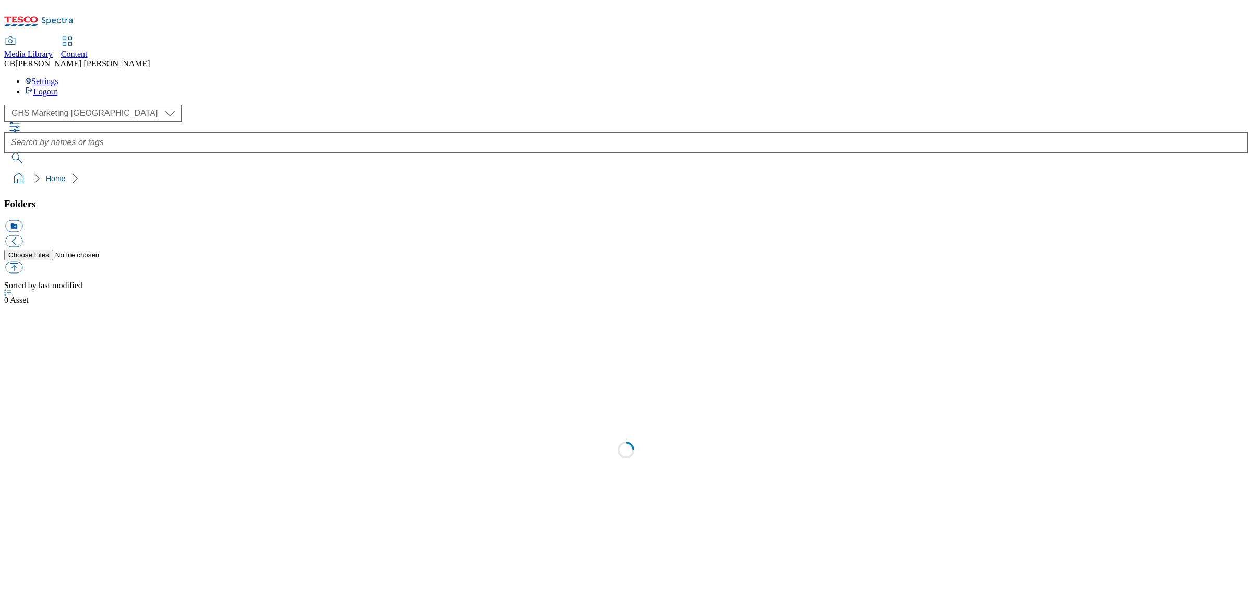
select select "flare-ghs-mktg"
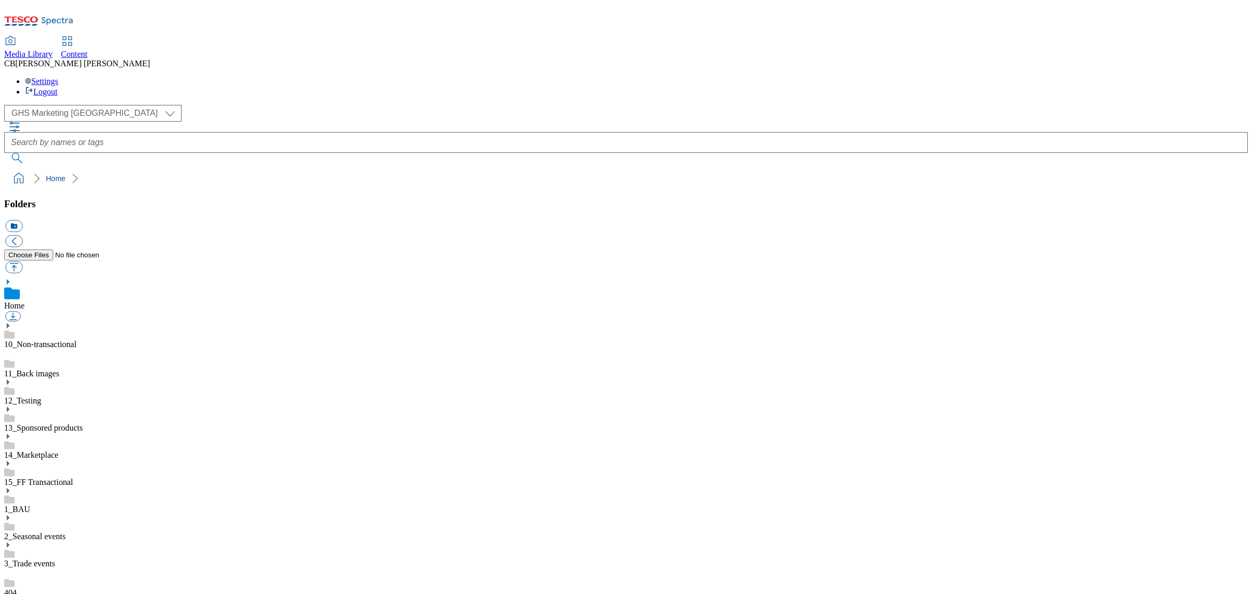
scroll to position [192, 0]
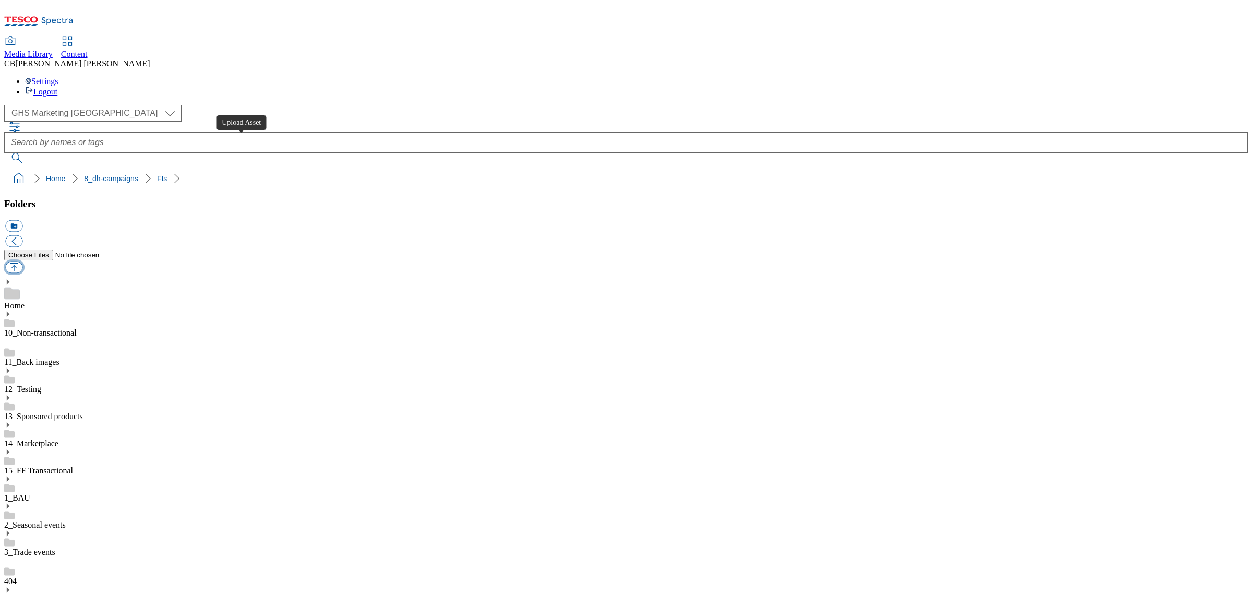
click at [22, 261] on button "button" at bounding box center [13, 267] width 17 height 12
type input "C:\fakepath\1755276009419-ad541466_Moretti_Legobrand_2560x320_V6.jpg"
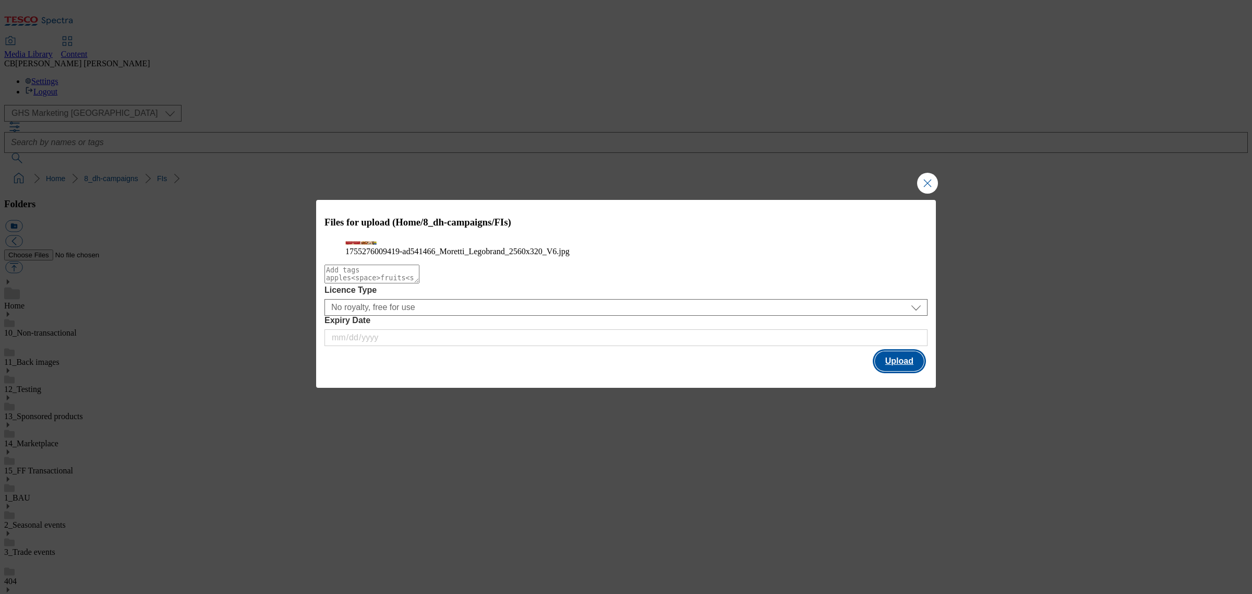
click at [884, 371] on button "Upload" at bounding box center [899, 361] width 49 height 20
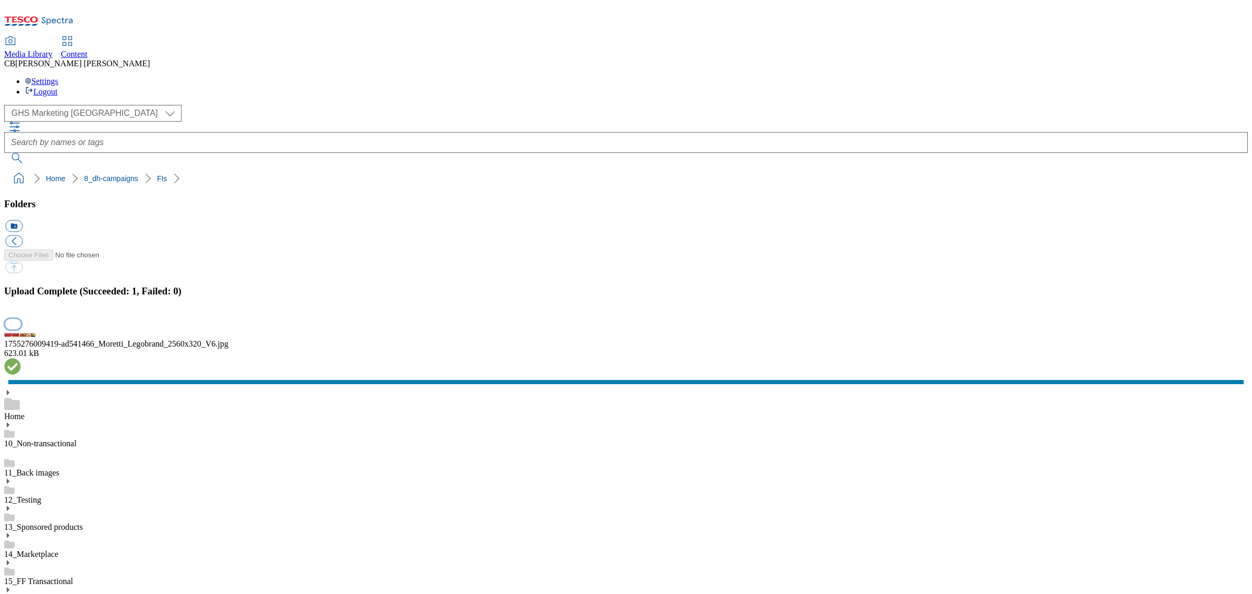
click at [21, 329] on button "button" at bounding box center [13, 324] width 16 height 10
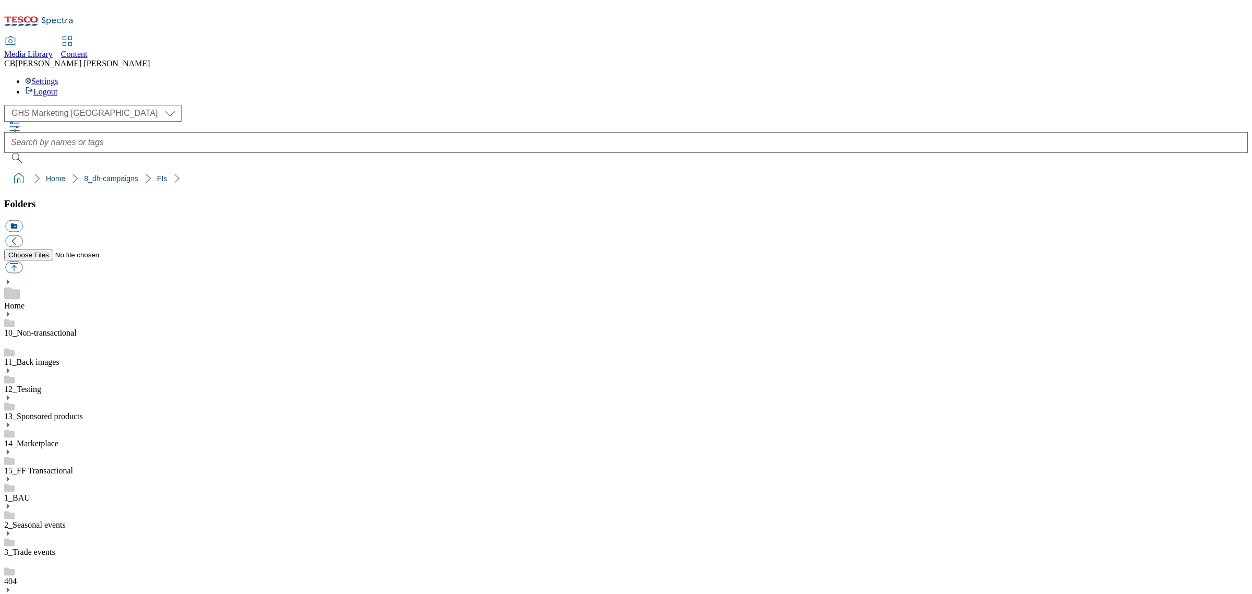
click at [22, 261] on button "button" at bounding box center [13, 267] width 17 height 12
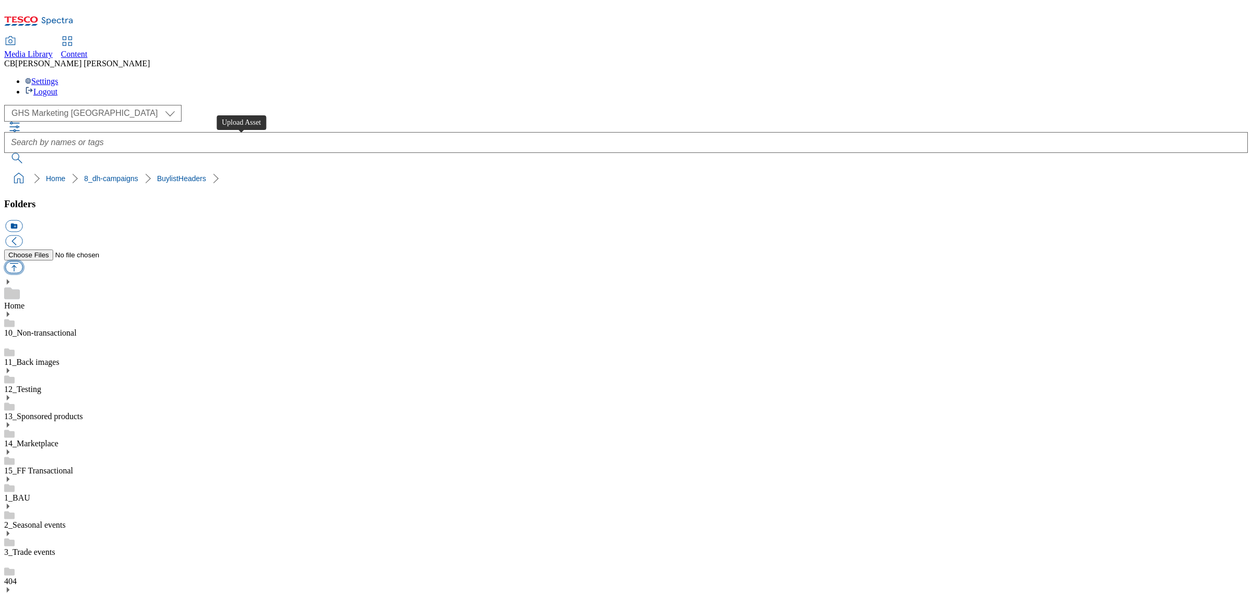
type input "C:\fakepath\1752222717733-ad541446_Aveeno_Skin_Relief_LegoBrand_H_1184x333_V1.j…"
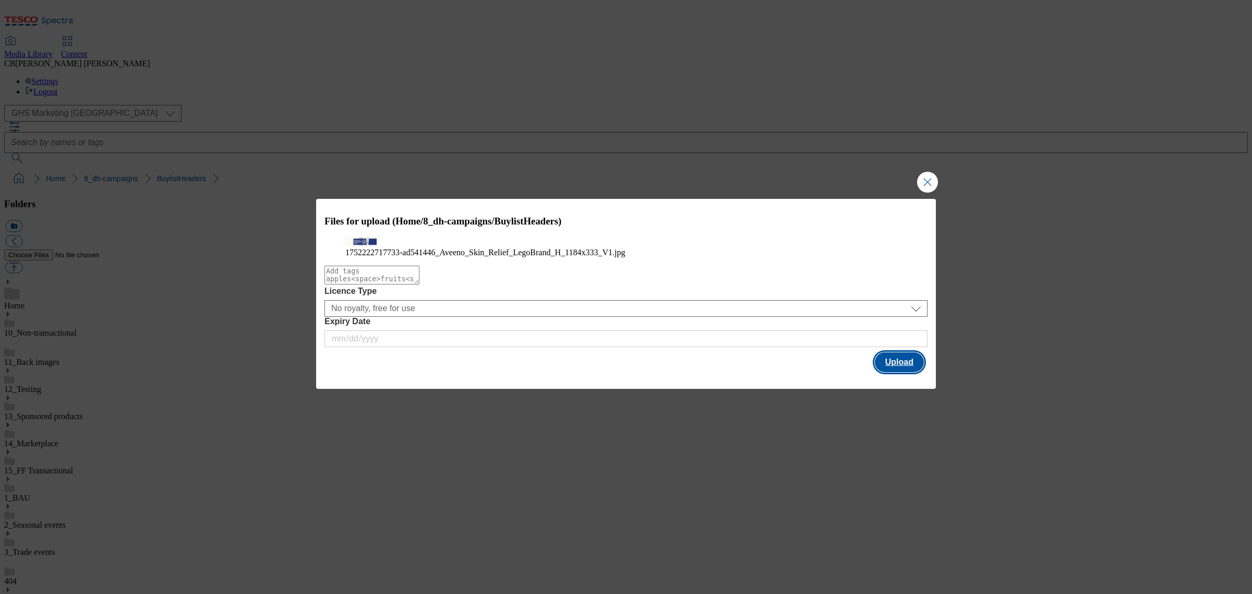
click at [888, 372] on button "Upload" at bounding box center [899, 362] width 49 height 20
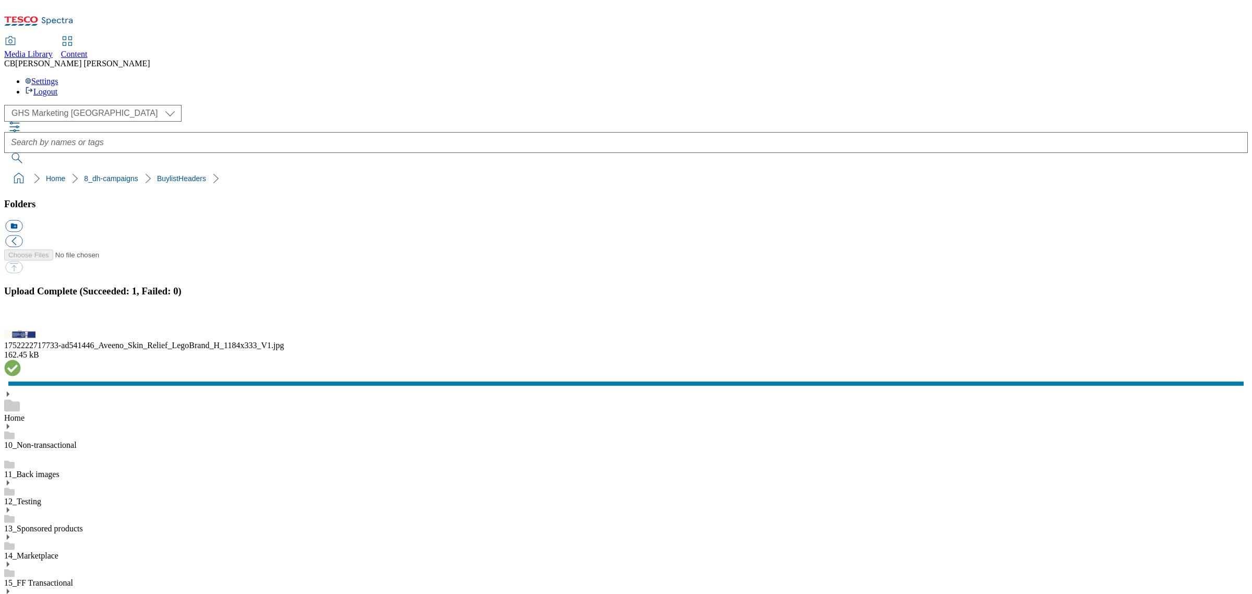
click at [21, 329] on button "button" at bounding box center [13, 324] width 16 height 10
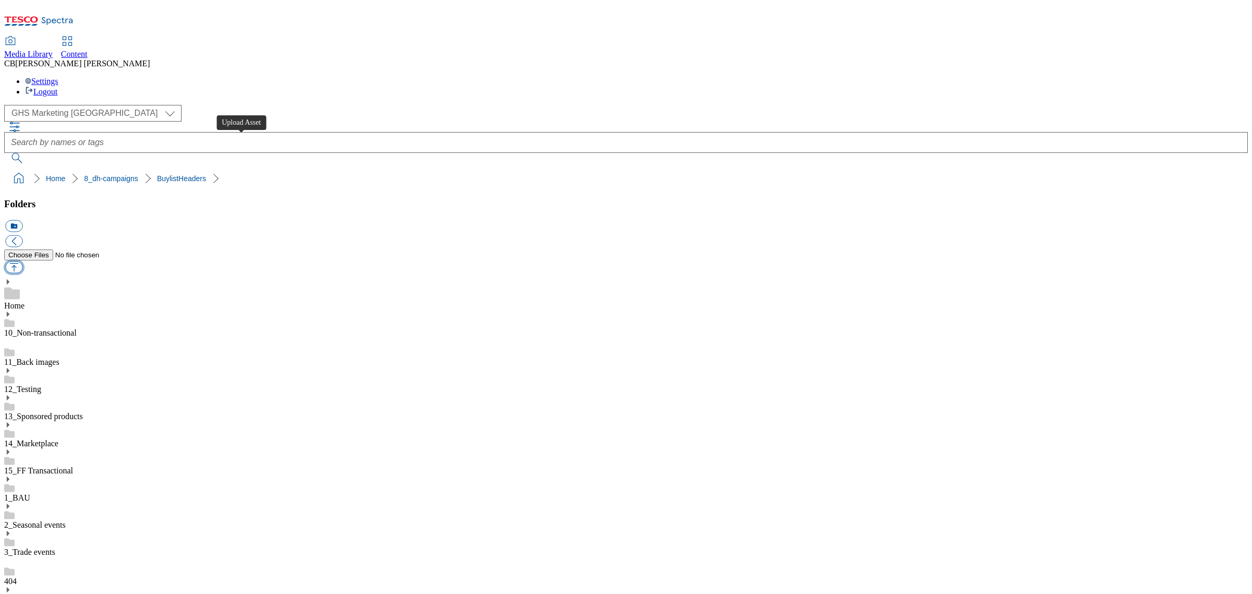
click at [22, 261] on button "button" at bounding box center [13, 267] width 17 height 12
type input "C:\fakepath\1754650394084-ad541630_Purina_One_Hydralife_Legobrand_H_1184x333_V2…"
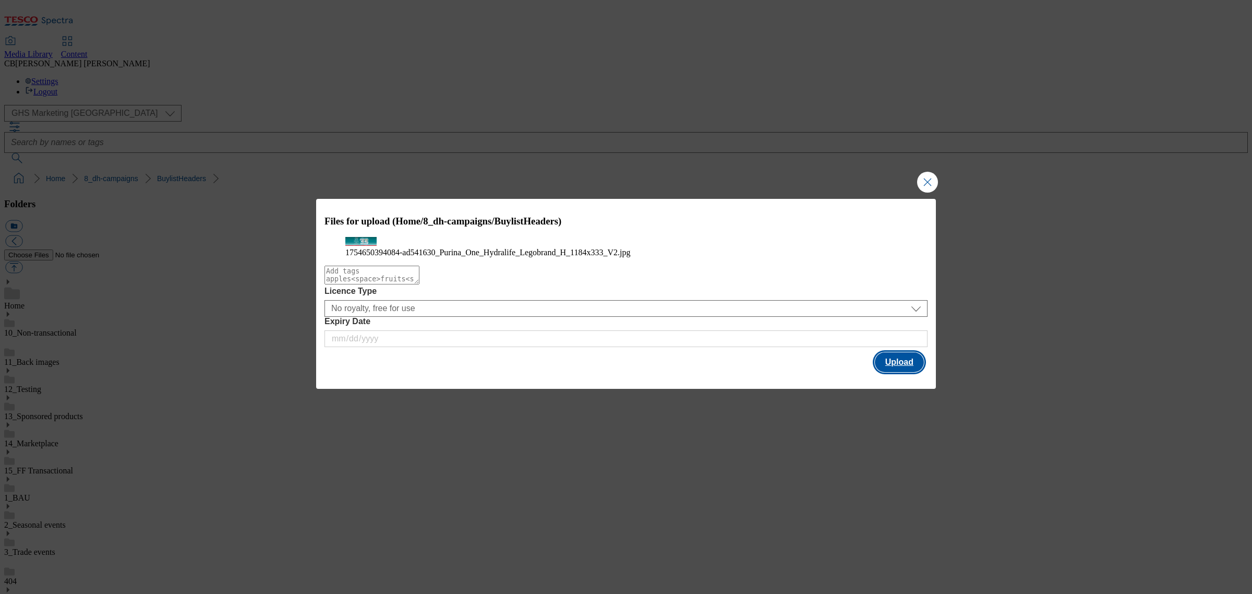
click at [903, 372] on button "Upload" at bounding box center [899, 362] width 49 height 20
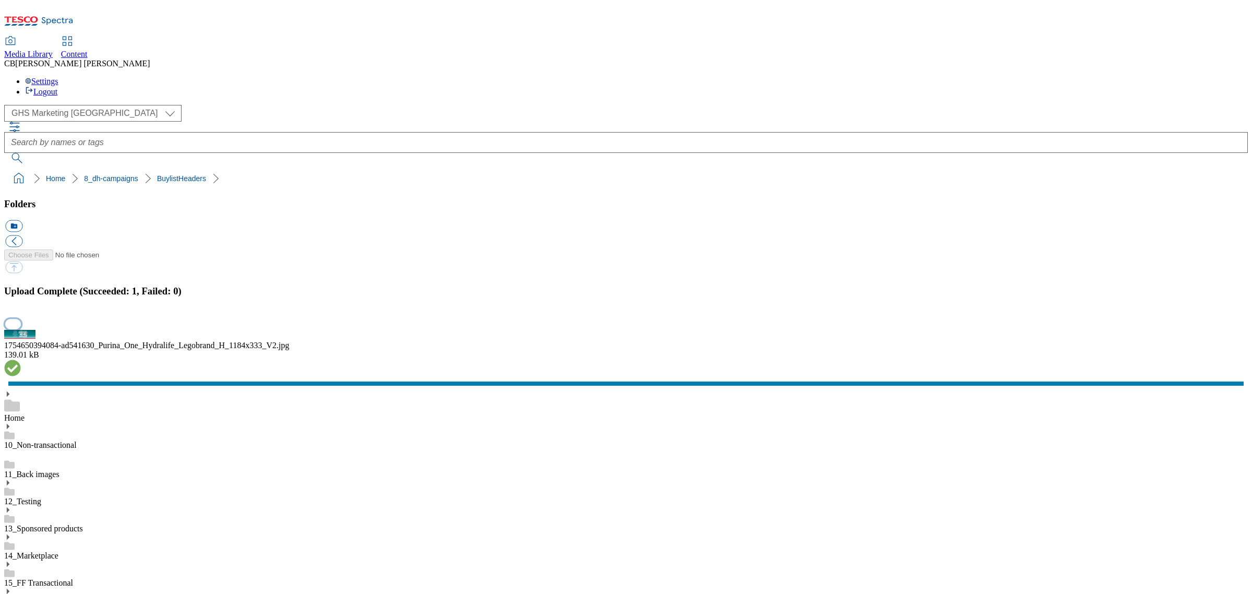
click at [21, 329] on button "button" at bounding box center [13, 324] width 16 height 10
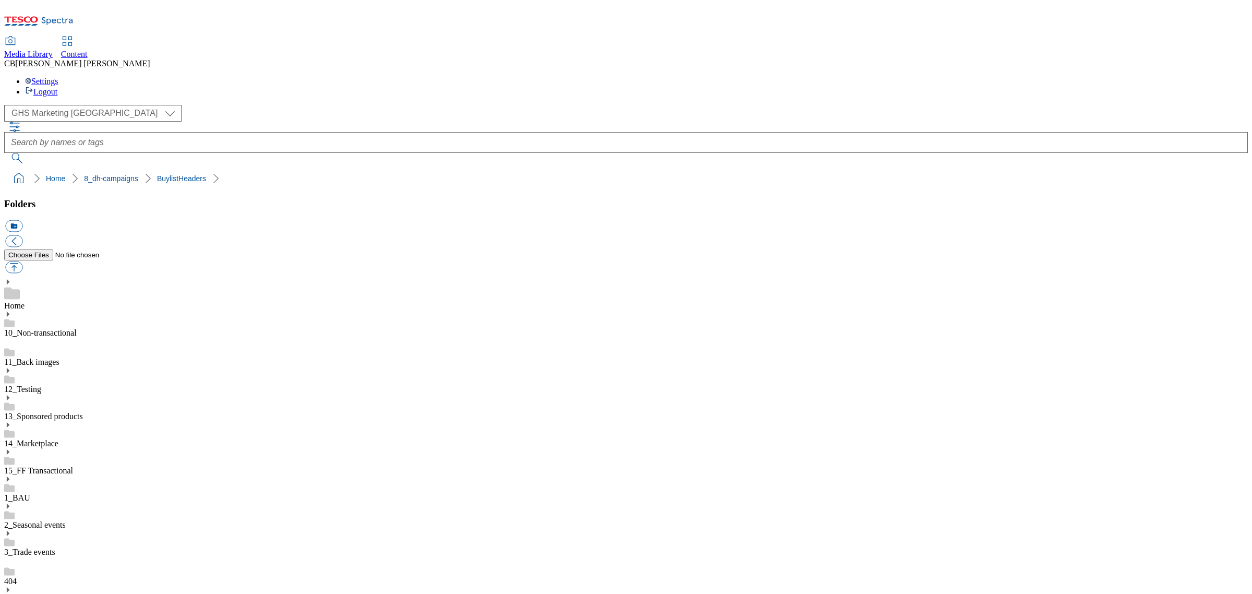
drag, startPoint x: 130, startPoint y: 274, endPoint x: 186, endPoint y: 256, distance: 58.2
click at [22, 261] on button "button" at bounding box center [13, 267] width 17 height 12
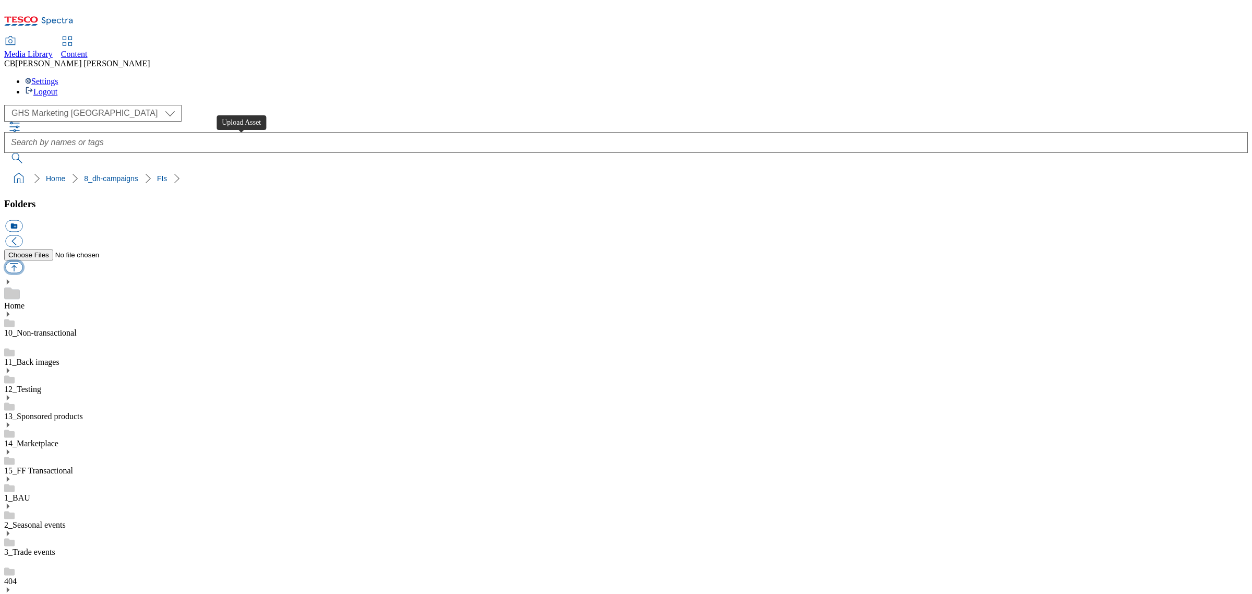
type input "C:\fakepath\1754650394084-ad541630_Purina_One_Hydralife_Legobrand_2560x320_V2.j…"
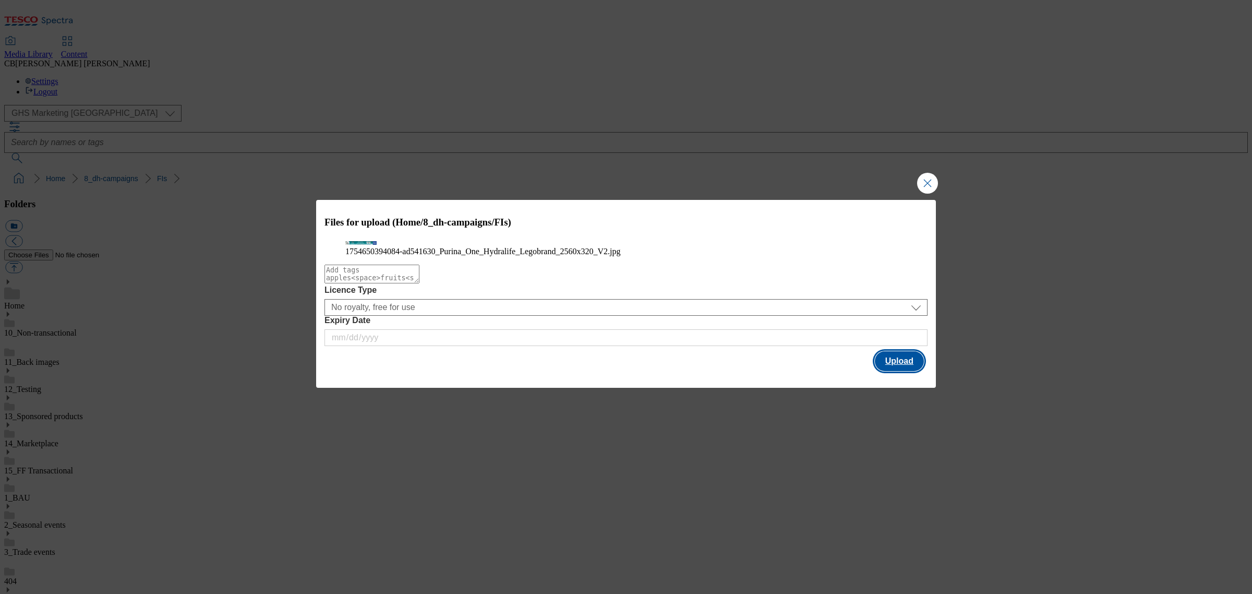
click at [911, 371] on button "Upload" at bounding box center [899, 361] width 49 height 20
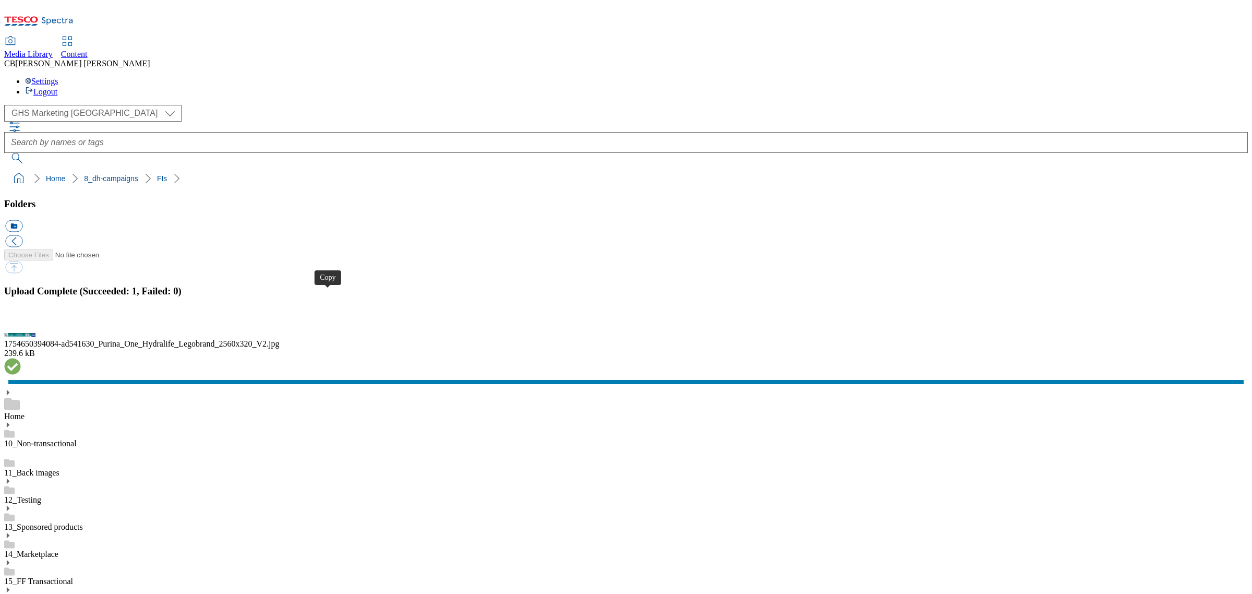
drag, startPoint x: 84, startPoint y: 275, endPoint x: 88, endPoint y: 269, distance: 7.2
click at [21, 329] on button "button" at bounding box center [13, 324] width 16 height 10
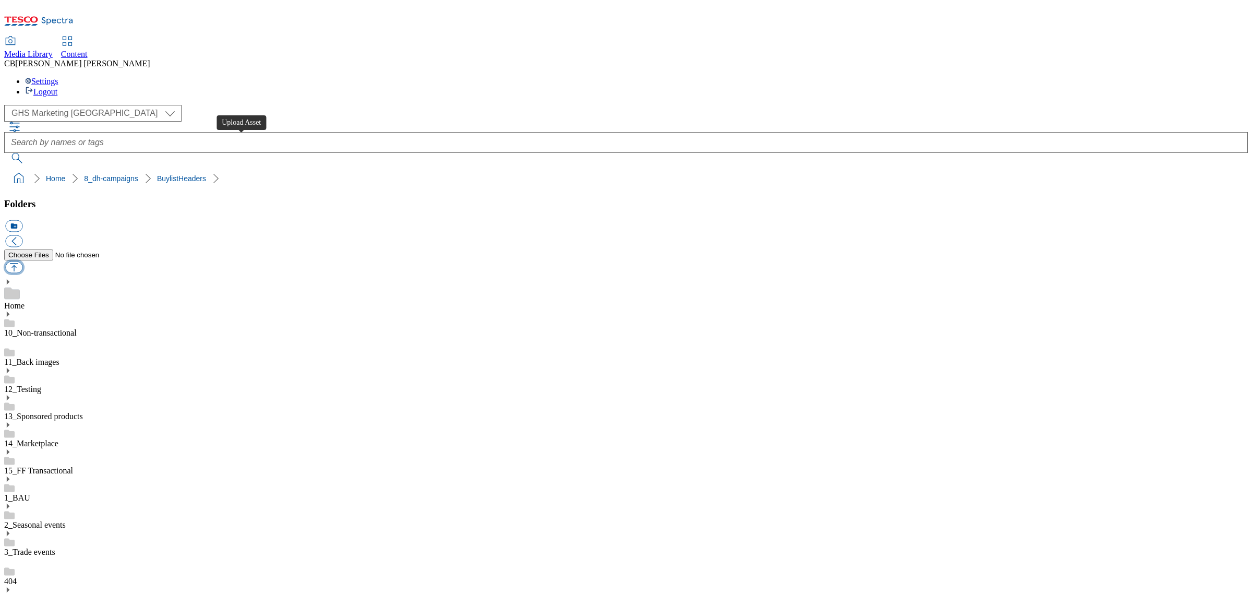
click at [22, 261] on button "button" at bounding box center [13, 267] width 17 height 12
type input "C:\fakepath\1755007464588-BLH_1184x333.png"
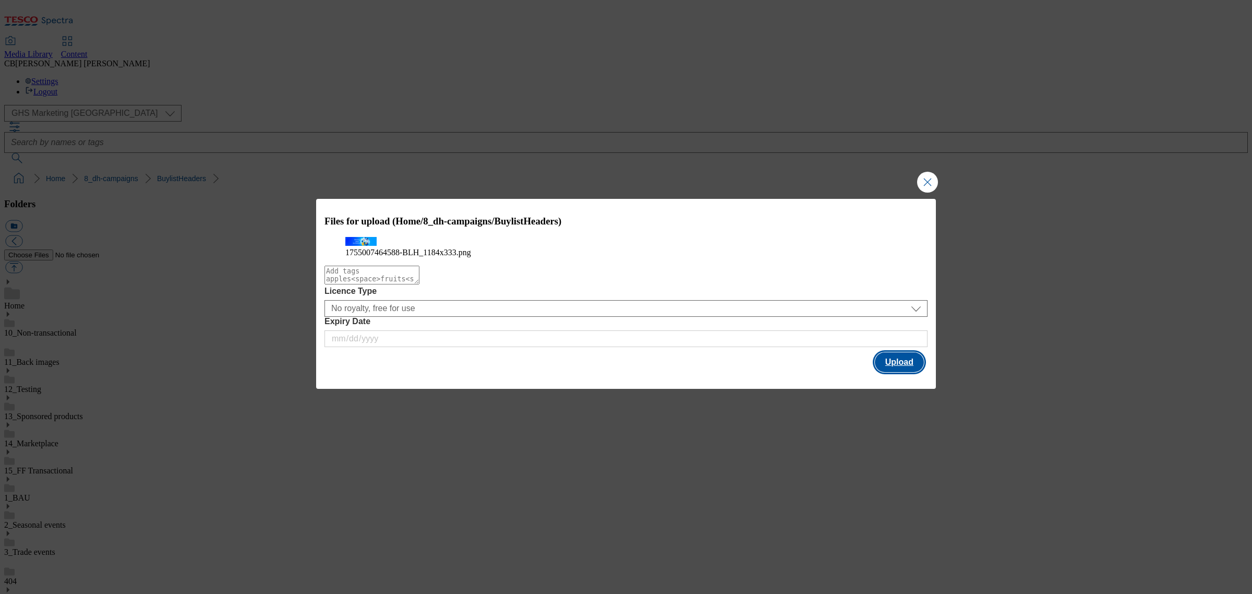
click at [888, 372] on button "Upload" at bounding box center [899, 362] width 49 height 20
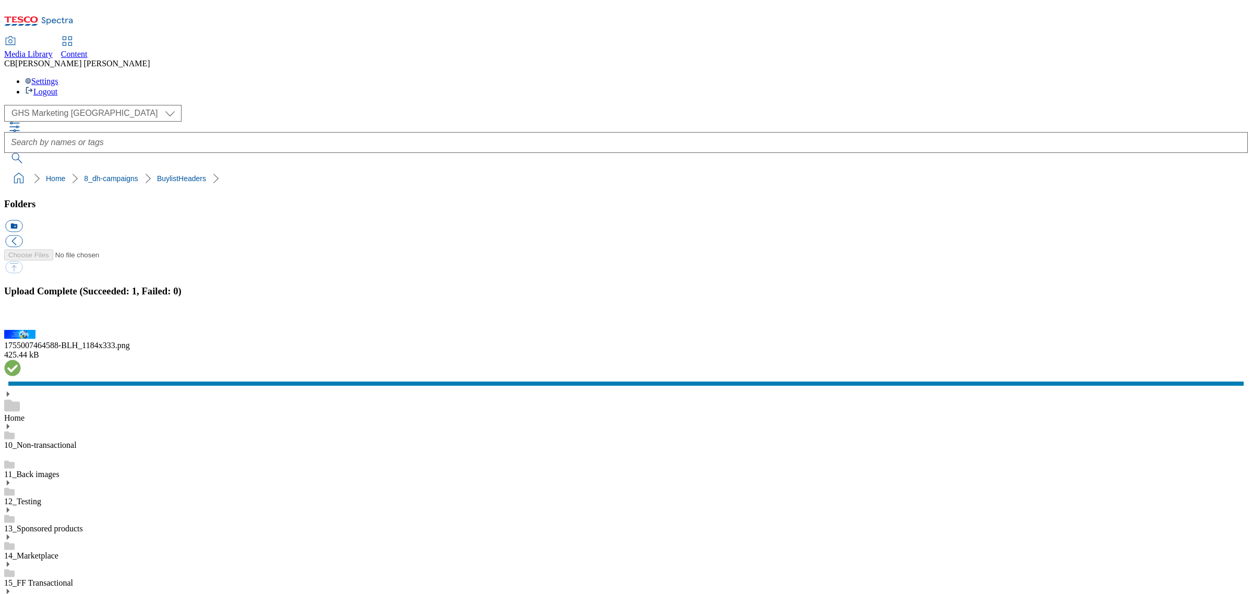
click at [21, 329] on button "button" at bounding box center [13, 324] width 16 height 10
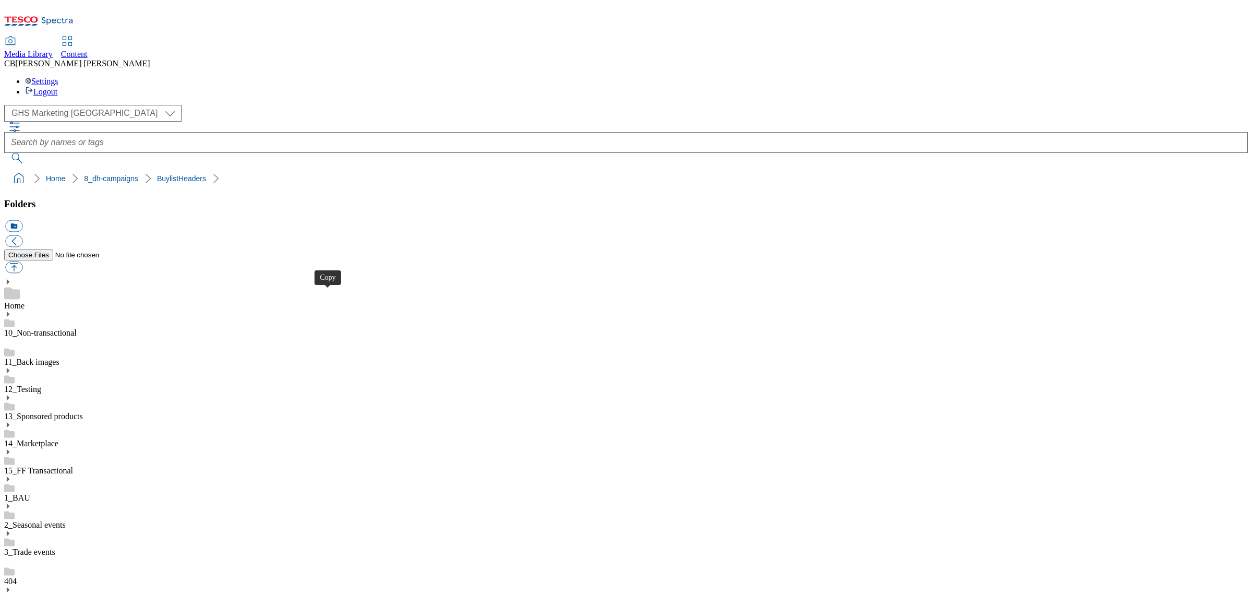
click at [22, 261] on button "button" at bounding box center [13, 267] width 17 height 12
type input "C:\fakepath\1753430627289-ad540945_Princes_LegoBrand_2560x320_V1.jpg"
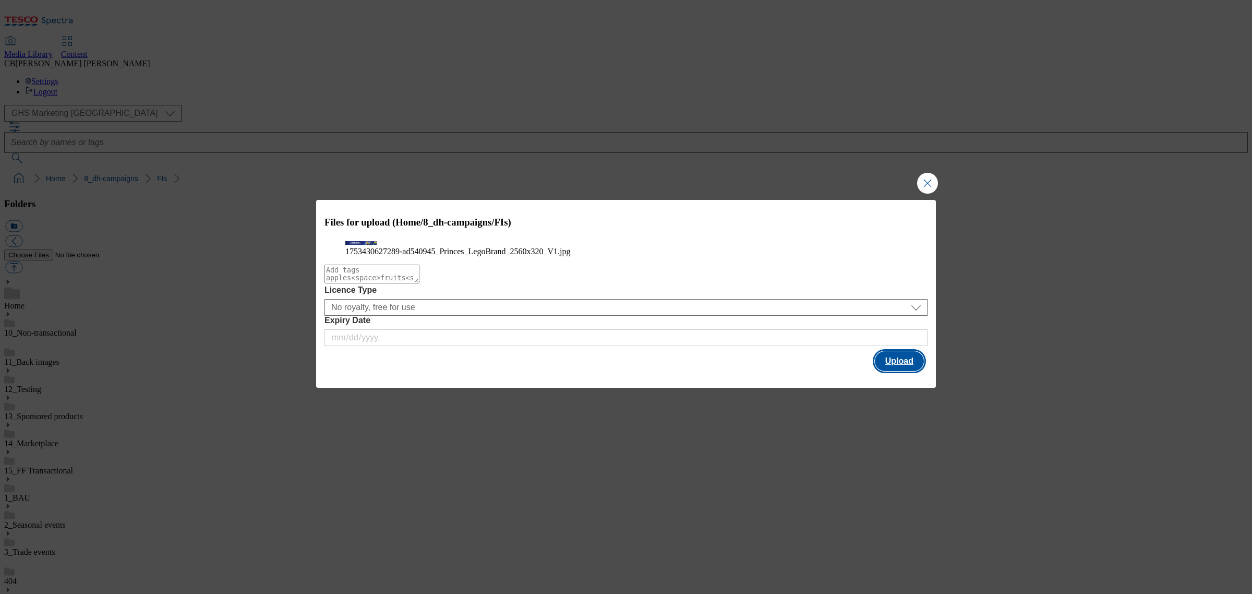
click at [906, 371] on button "Upload" at bounding box center [899, 361] width 49 height 20
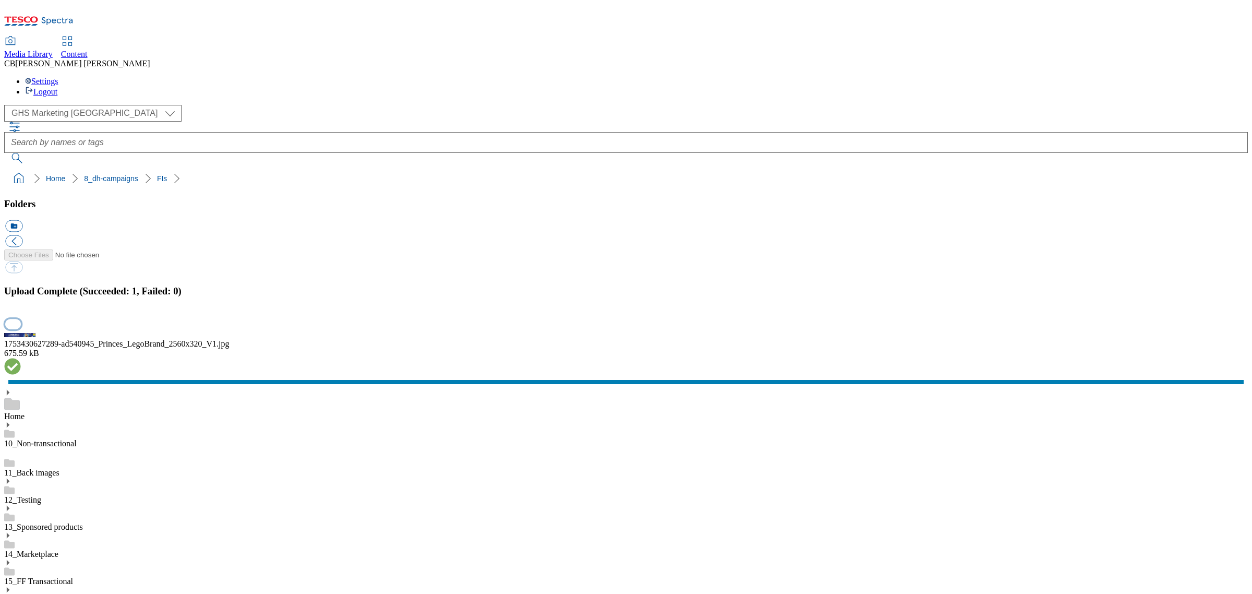
click at [21, 329] on button "button" at bounding box center [13, 324] width 16 height 10
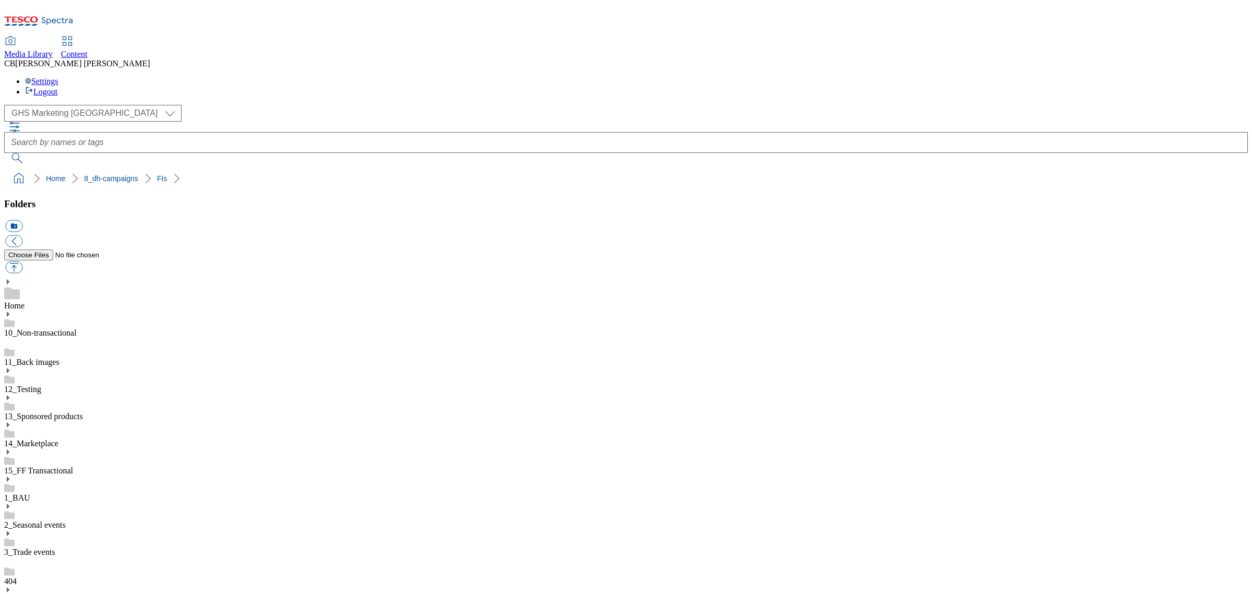
click at [22, 261] on button "button" at bounding box center [13, 267] width 17 height 12
type input "C:\fakepath\1755094829145-Desktop.png"
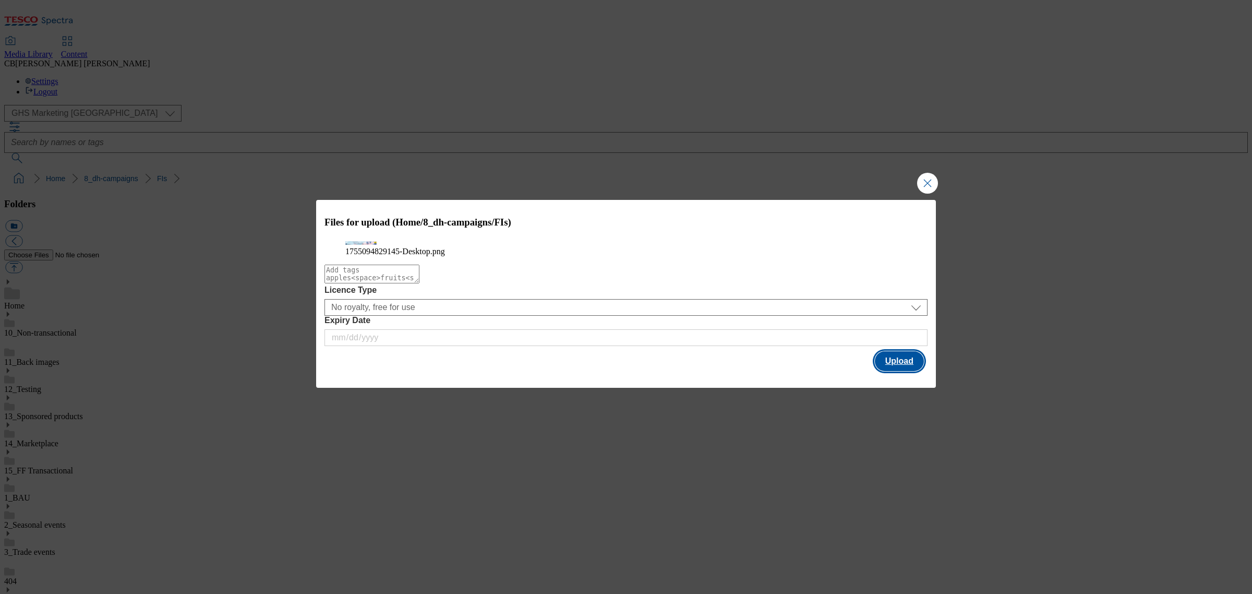
click at [921, 371] on button "Upload" at bounding box center [899, 361] width 49 height 20
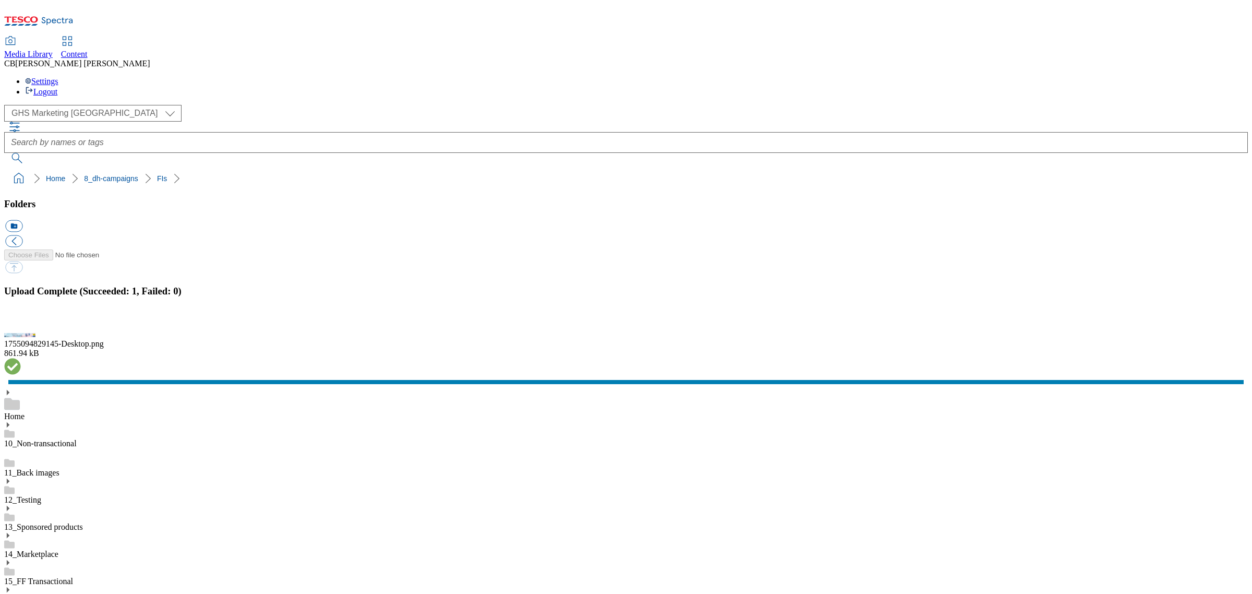
click at [21, 329] on button "button" at bounding box center [13, 324] width 16 height 10
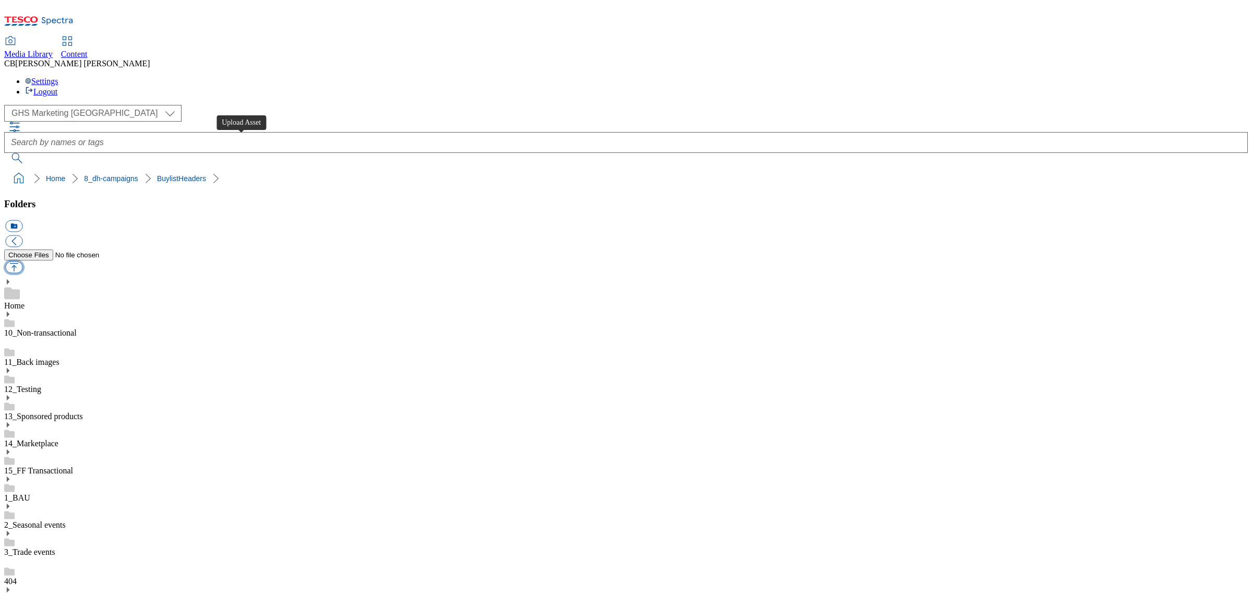
click at [22, 261] on button "button" at bounding box center [13, 267] width 17 height 12
type input "C:\fakepath\1755094829143-BLH_1184x333.png"
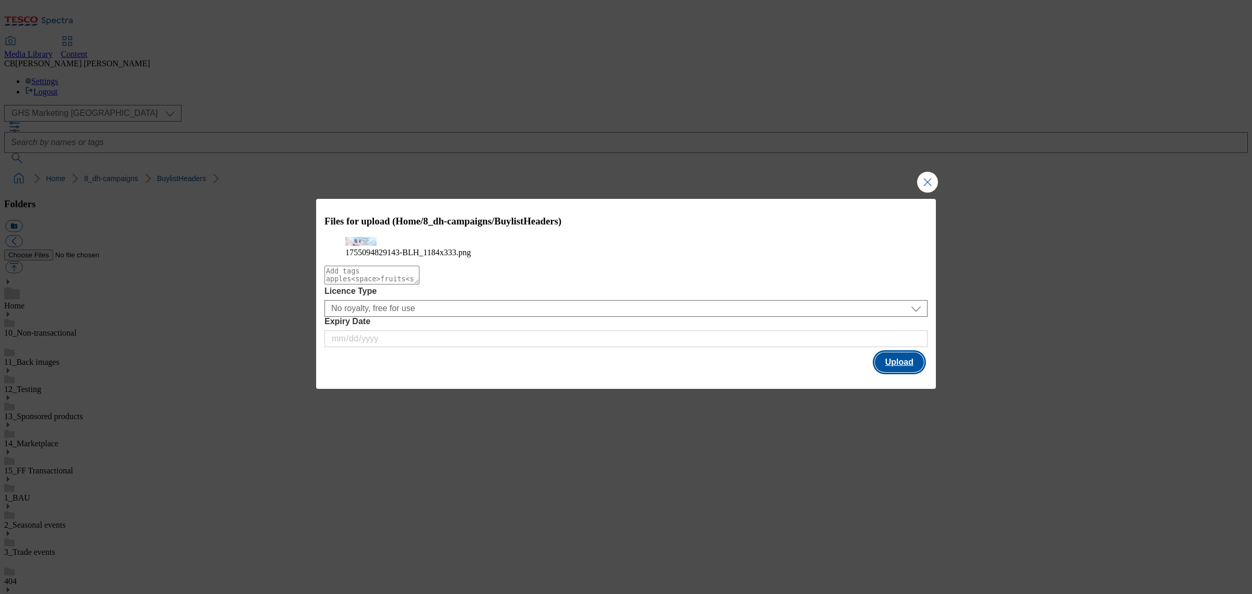
click at [902, 372] on button "Upload" at bounding box center [899, 362] width 49 height 20
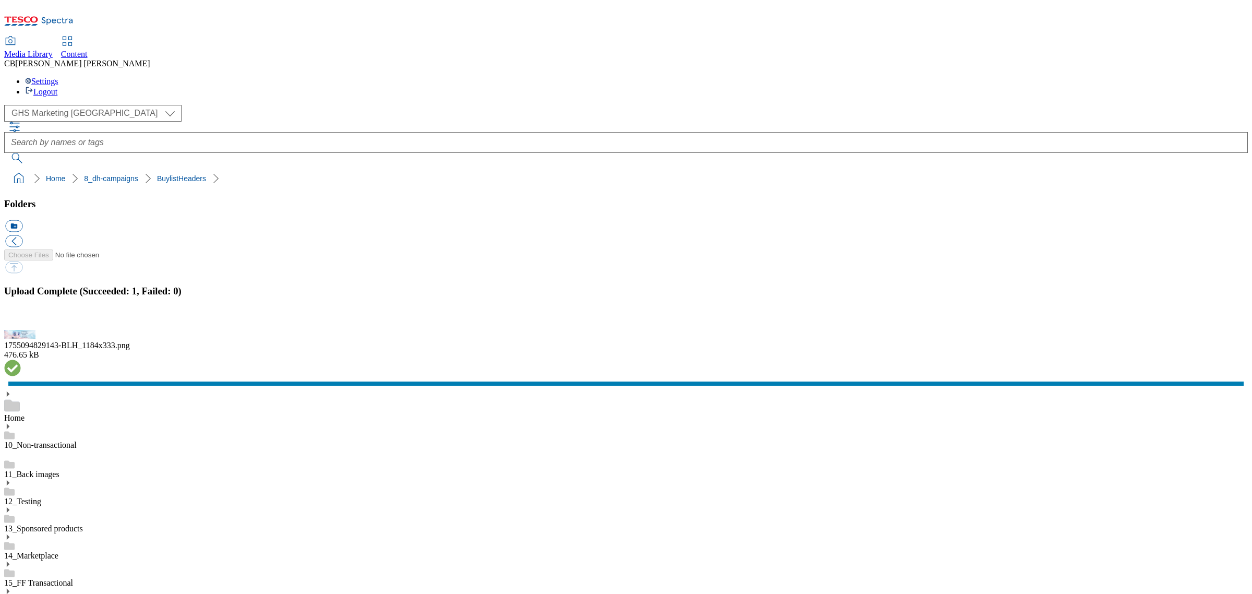
drag, startPoint x: 323, startPoint y: 293, endPoint x: 320, endPoint y: 229, distance: 64.8
click at [21, 329] on button "button" at bounding box center [13, 324] width 16 height 10
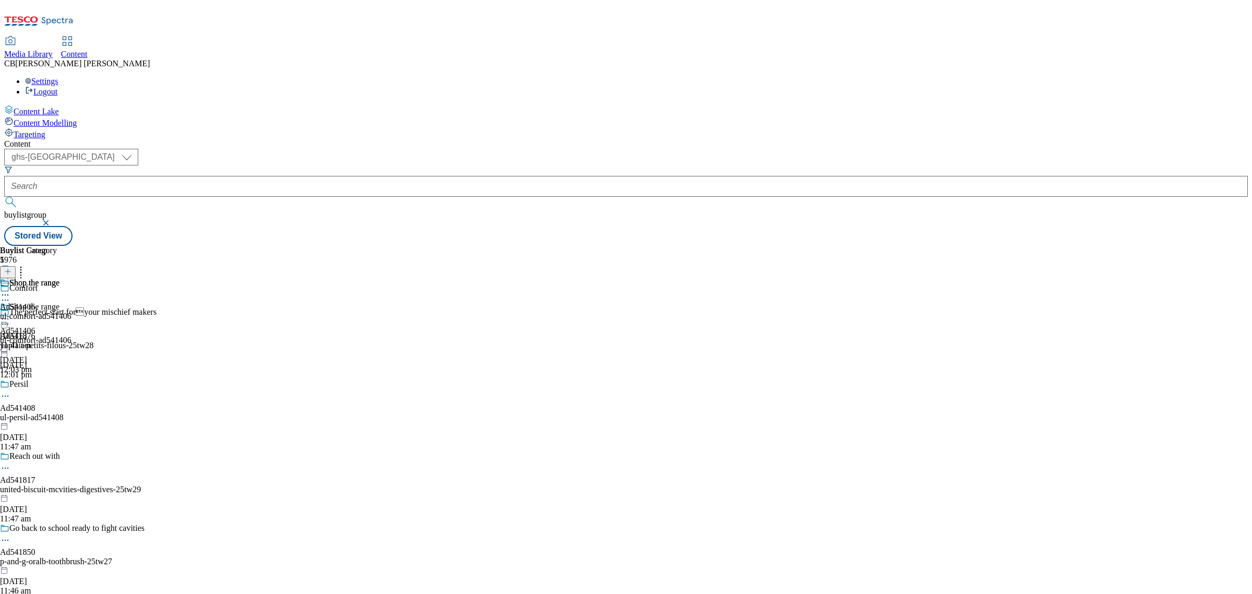
select select "ghs-[GEOGRAPHIC_DATA]"
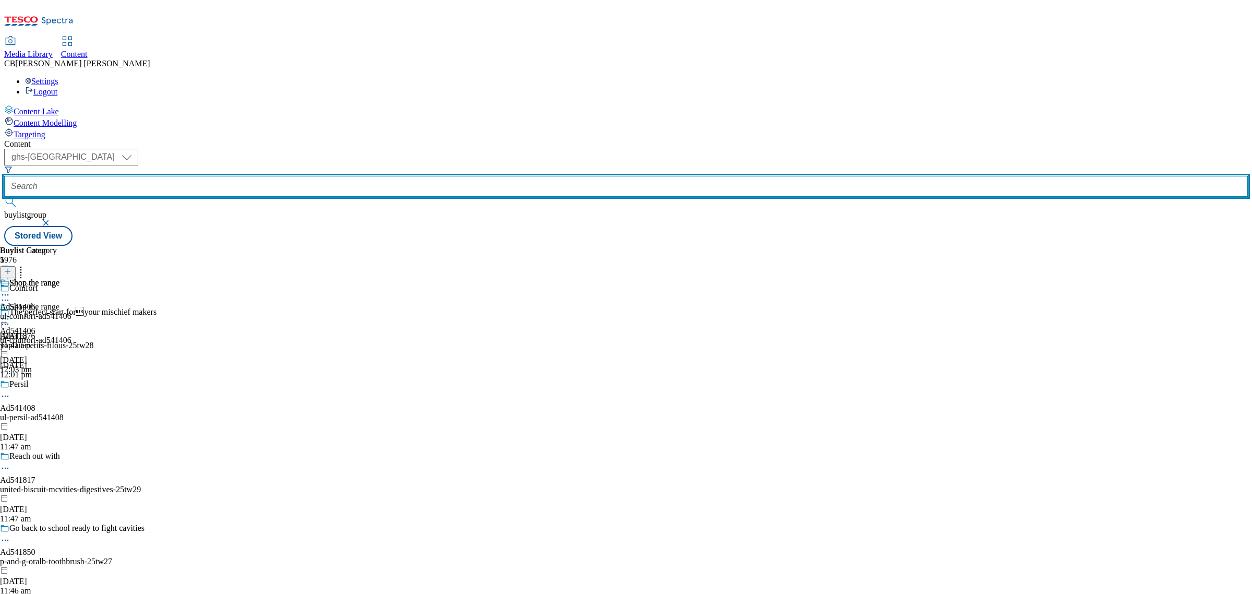
click at [243, 176] on input "text" at bounding box center [626, 186] width 1244 height 21
paste input "ul-persil-ad541408"
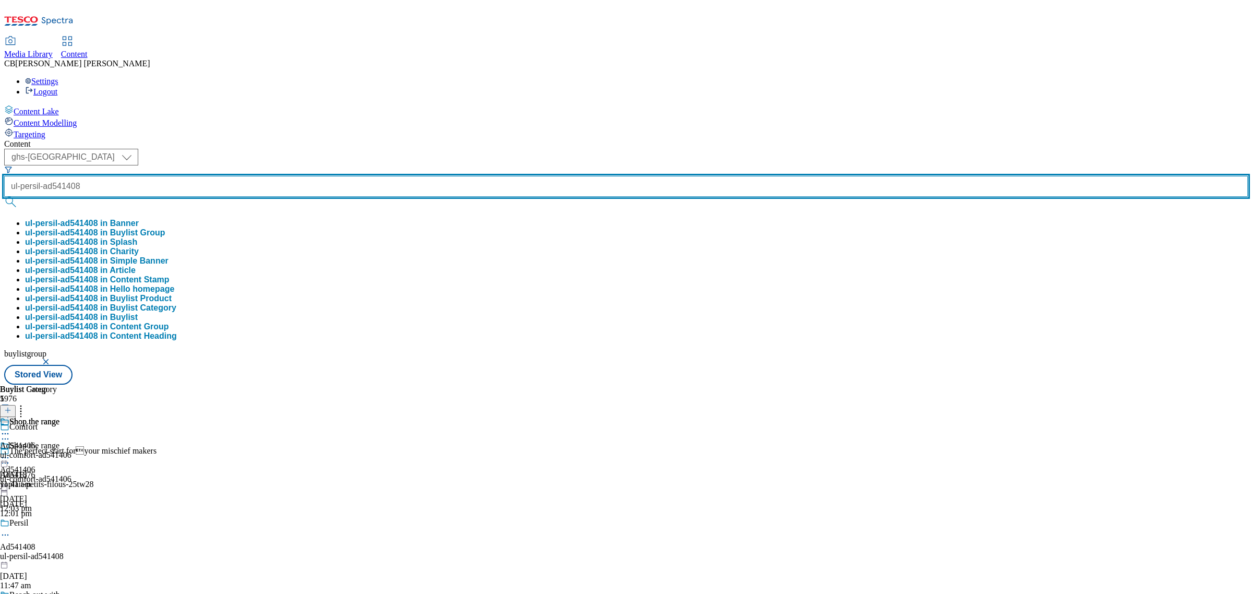
type input "ul-persil-ad541408"
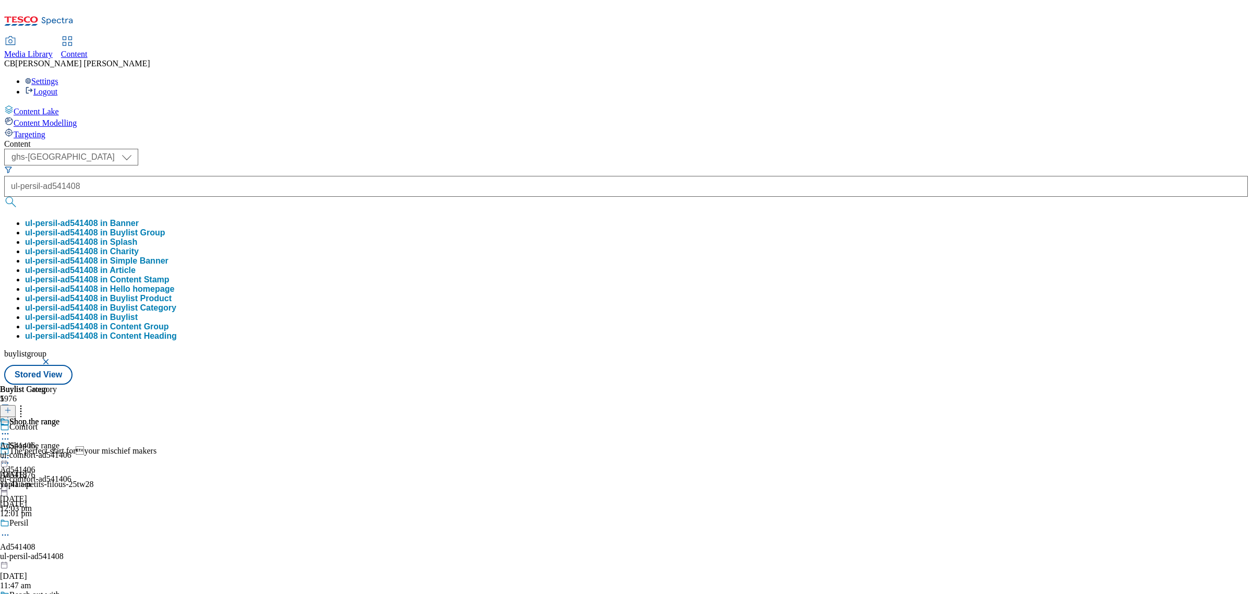
click at [165, 228] on button "ul-persil-ad541408 in Buylist Group" at bounding box center [95, 232] width 140 height 9
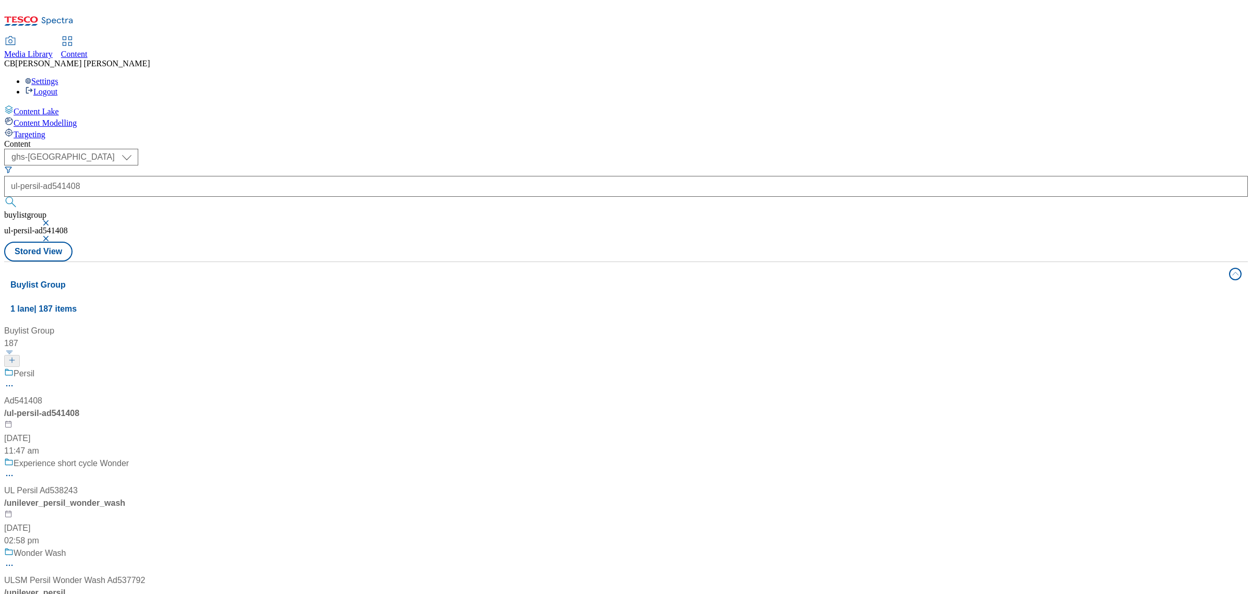
click at [145, 367] on div "Persil Ad541408 / ul-persil-ad541408 [DATE] 11:47 am" at bounding box center [74, 412] width 141 height 90
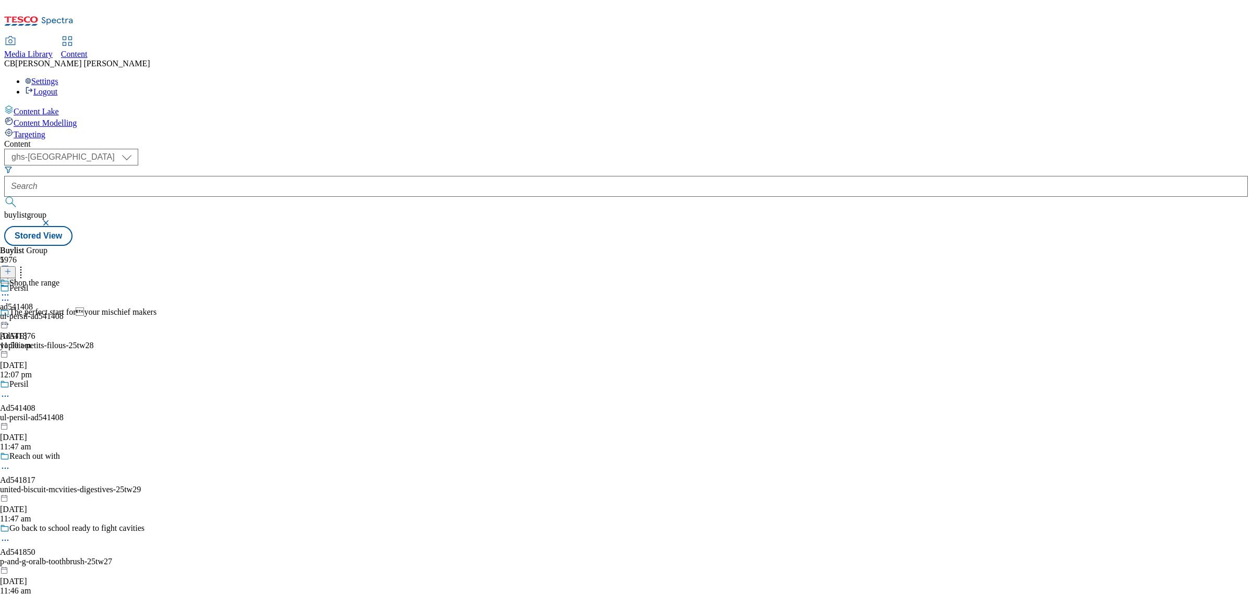
click at [10, 290] on icon at bounding box center [5, 295] width 10 height 10
click at [49, 310] on button "Edit" at bounding box center [35, 316] width 28 height 12
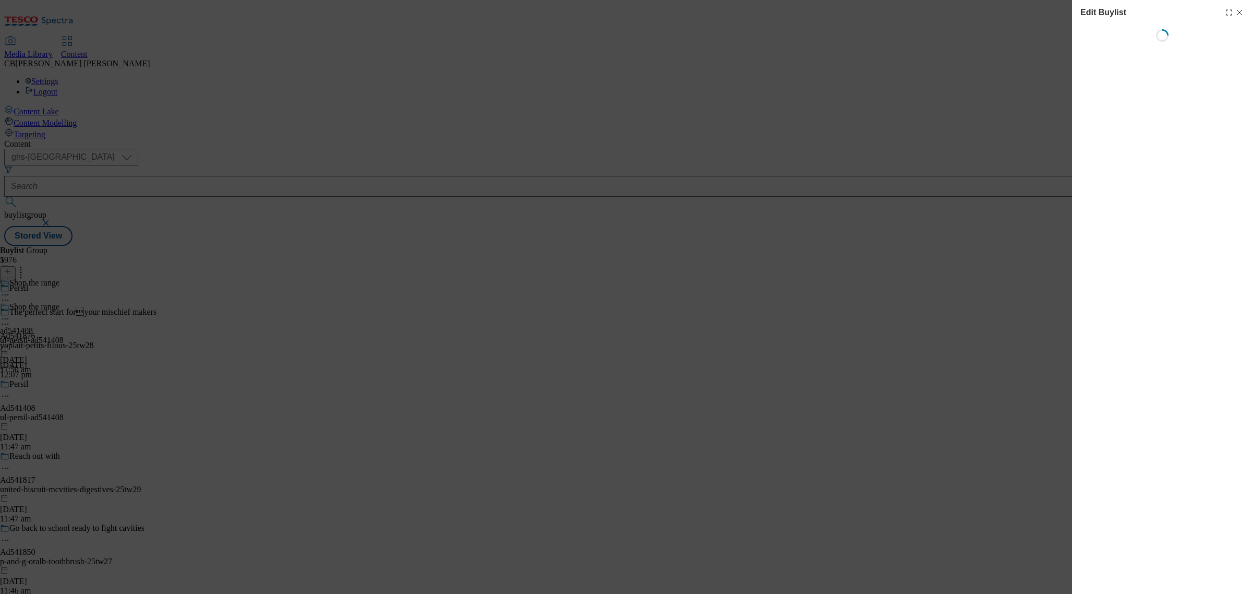
select select "tactical"
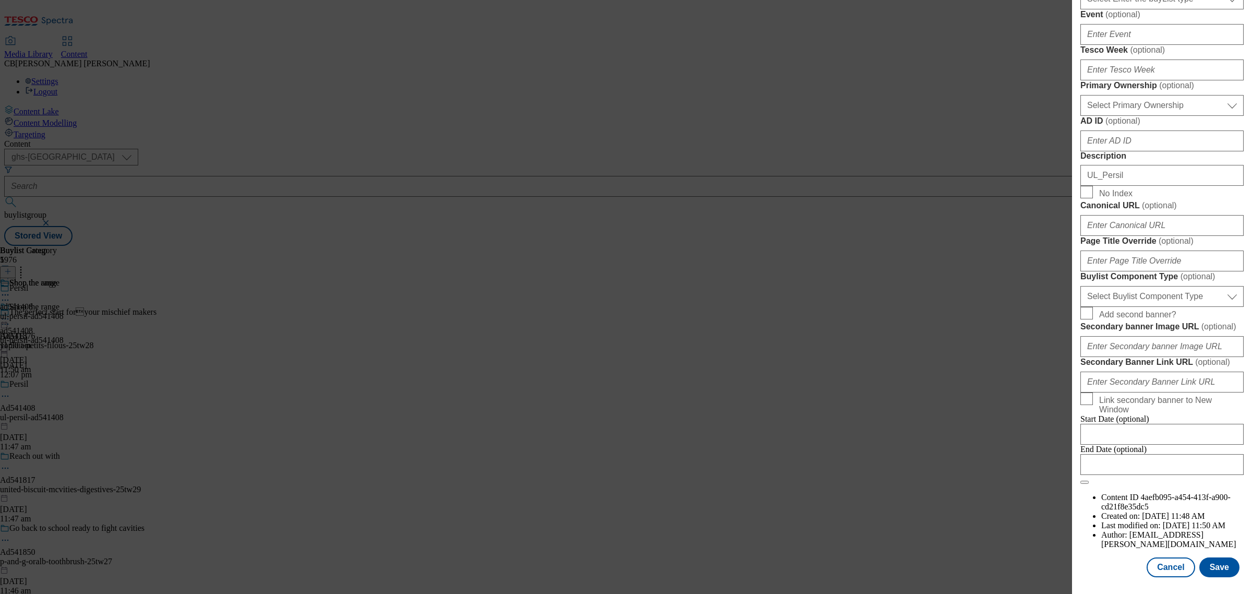
scroll to position [587, 0]
click at [1187, 307] on select "Select Buylist Component Type Banner Competition Header Meal" at bounding box center [1161, 296] width 163 height 21
select select "Banner"
click at [1080, 307] on select "Select Buylist Component Type Banner Competition Header Meal" at bounding box center [1161, 296] width 163 height 21
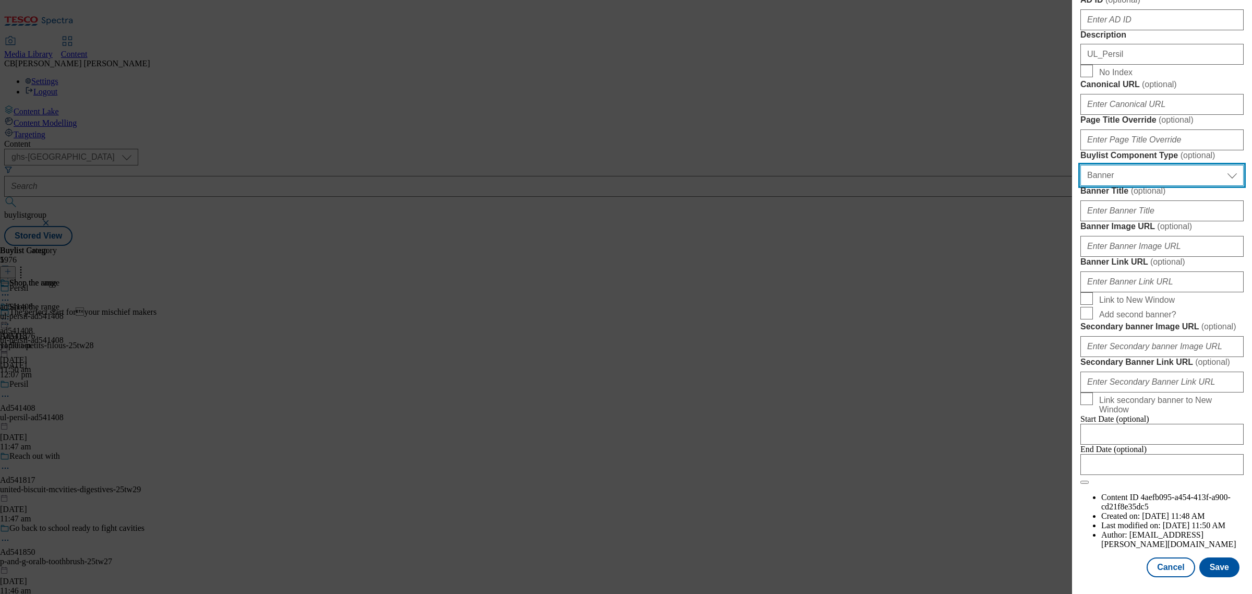
scroll to position [988, 0]
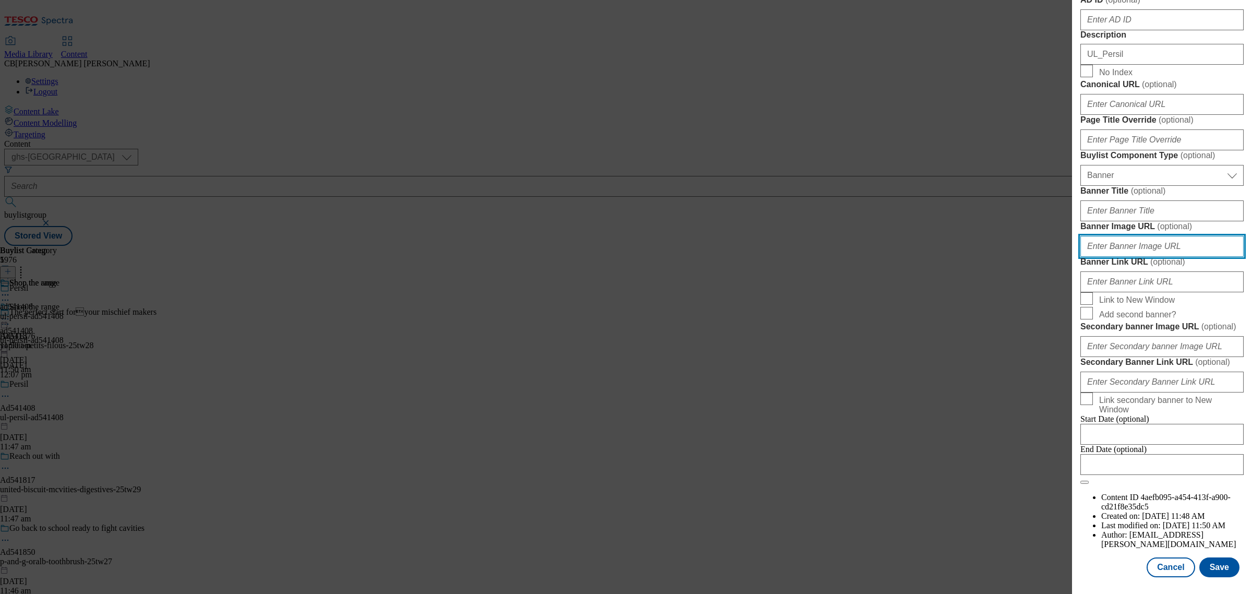
click at [1179, 236] on input "Banner Image URL ( optional )" at bounding box center [1161, 246] width 163 height 21
paste input "[URL][DOMAIN_NAME]"
type input "[URL][DOMAIN_NAME]"
click at [1206, 135] on form "Label ad541408 Tracking Name DH_ad541408 Friendly Name ul-persil-ad541408 Buyli…" at bounding box center [1161, 58] width 163 height 854
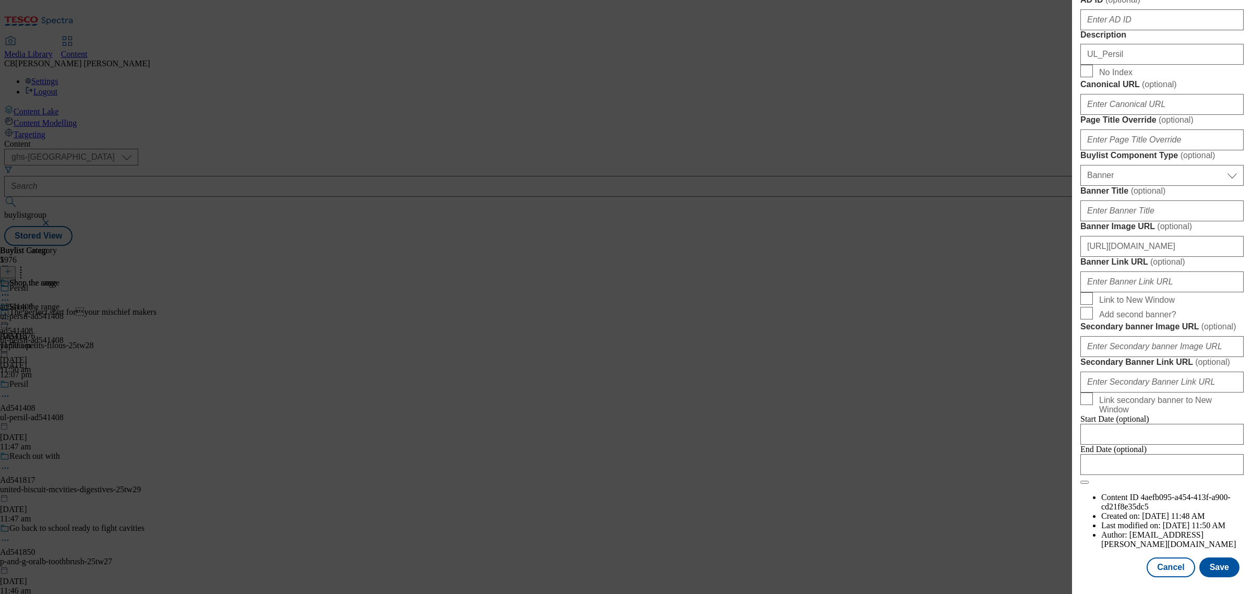
scroll to position [0, 0]
click at [1217, 564] on button "Save" at bounding box center [1219, 567] width 40 height 20
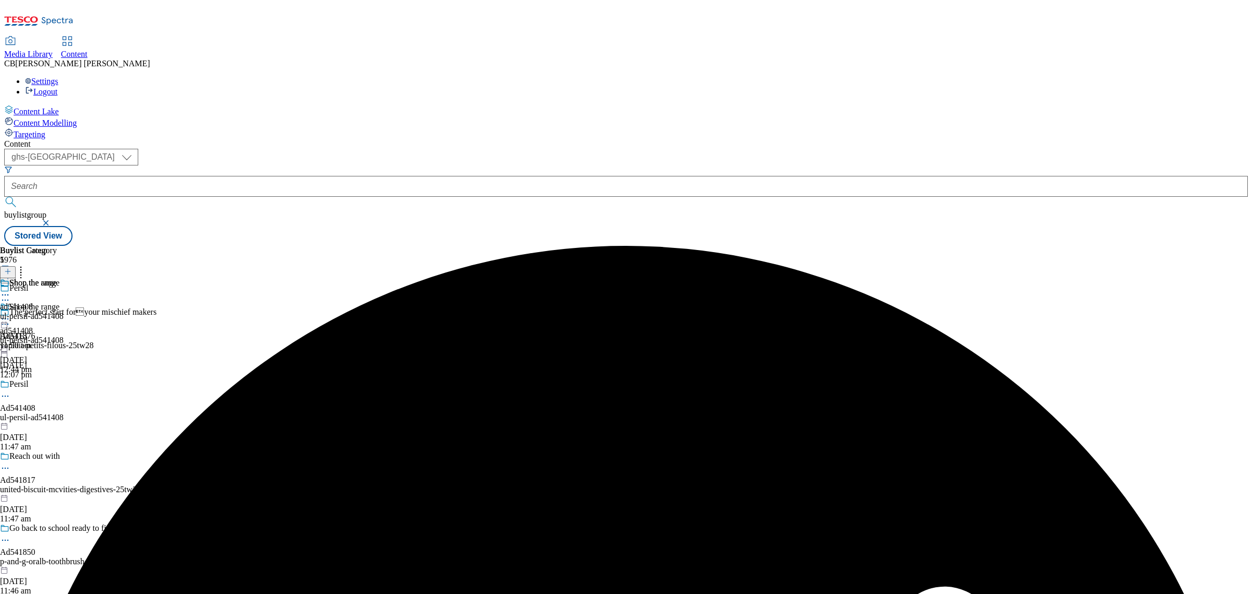
click at [64, 314] on div at bounding box center [32, 320] width 64 height 13
click at [57, 385] on span "Preview" at bounding box center [44, 389] width 25 height 8
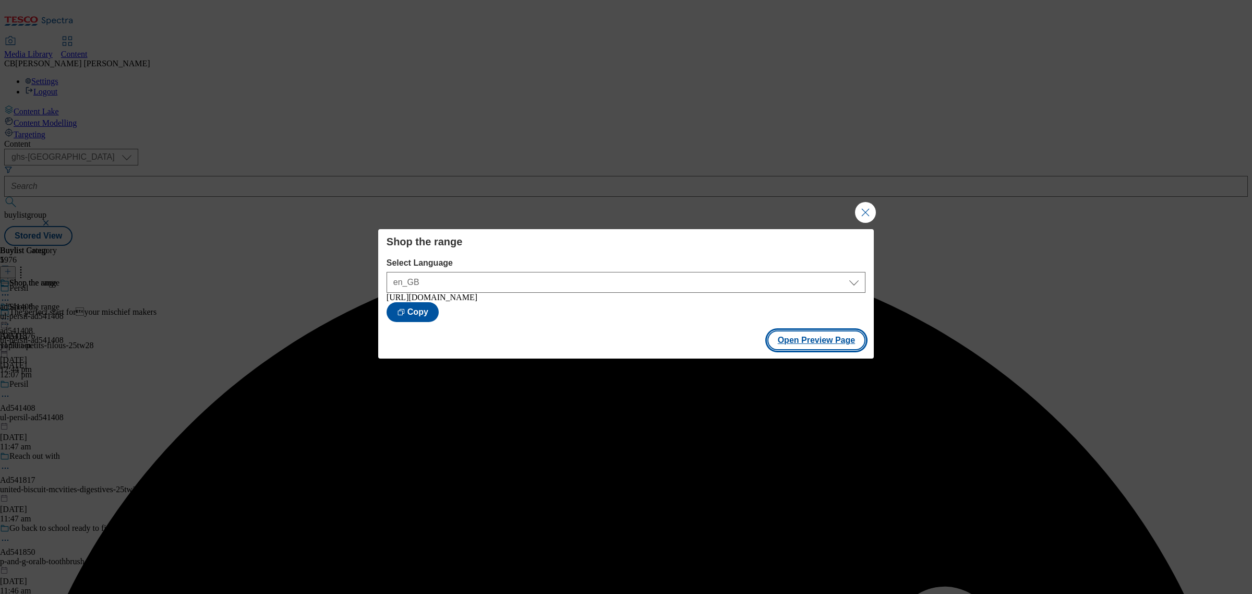
click at [801, 345] on button "Open Preview Page" at bounding box center [816, 340] width 99 height 20
click at [865, 212] on button "Close Modal" at bounding box center [865, 212] width 21 height 21
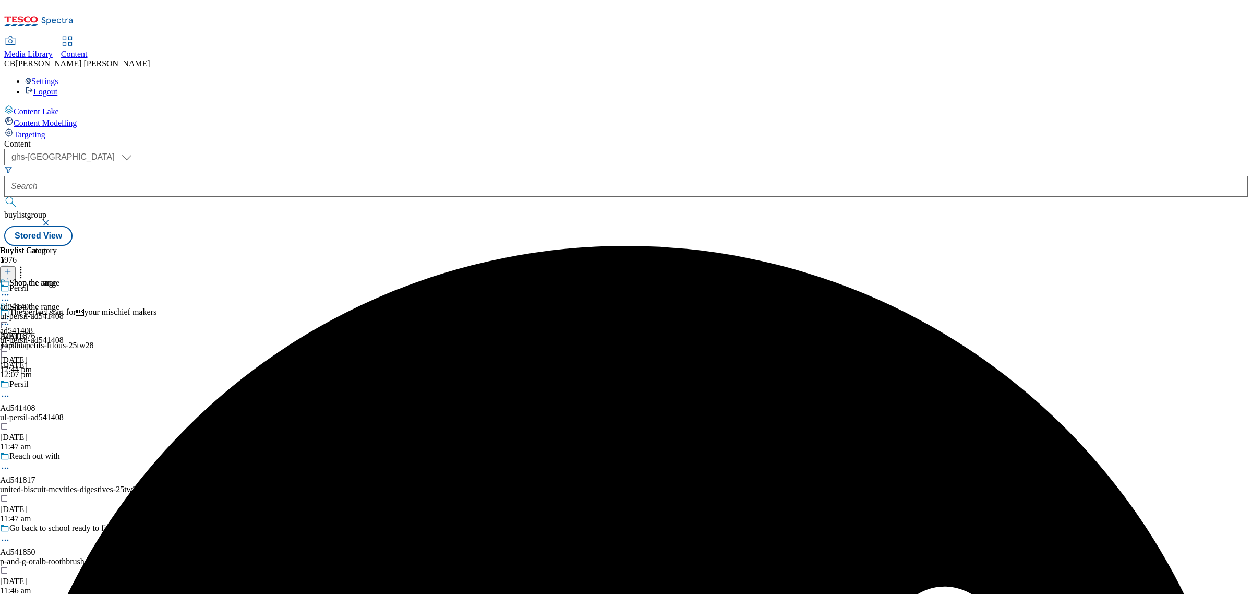
click at [10, 314] on icon at bounding box center [5, 319] width 10 height 10
click at [59, 418] on button "Publish" at bounding box center [40, 424] width 39 height 12
click at [969, 246] on div "Buylist Group 5976 Persil The perfect start foryour mischief makers Ad541876 y…" at bounding box center [626, 246] width 1244 height 0
